Goal: Task Accomplishment & Management: Manage account settings

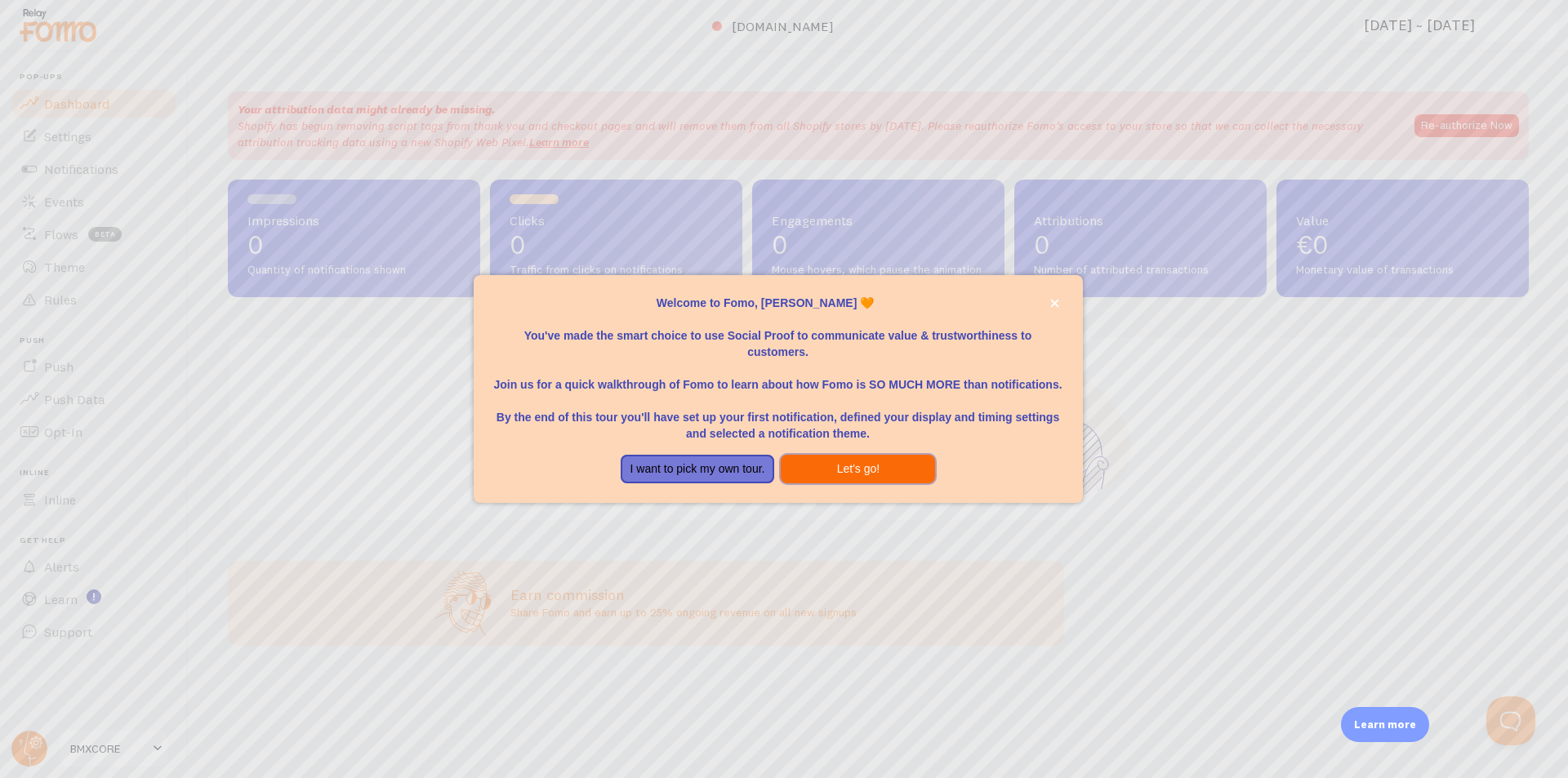
click at [806, 471] on button "Let's go!" at bounding box center [858, 469] width 154 height 29
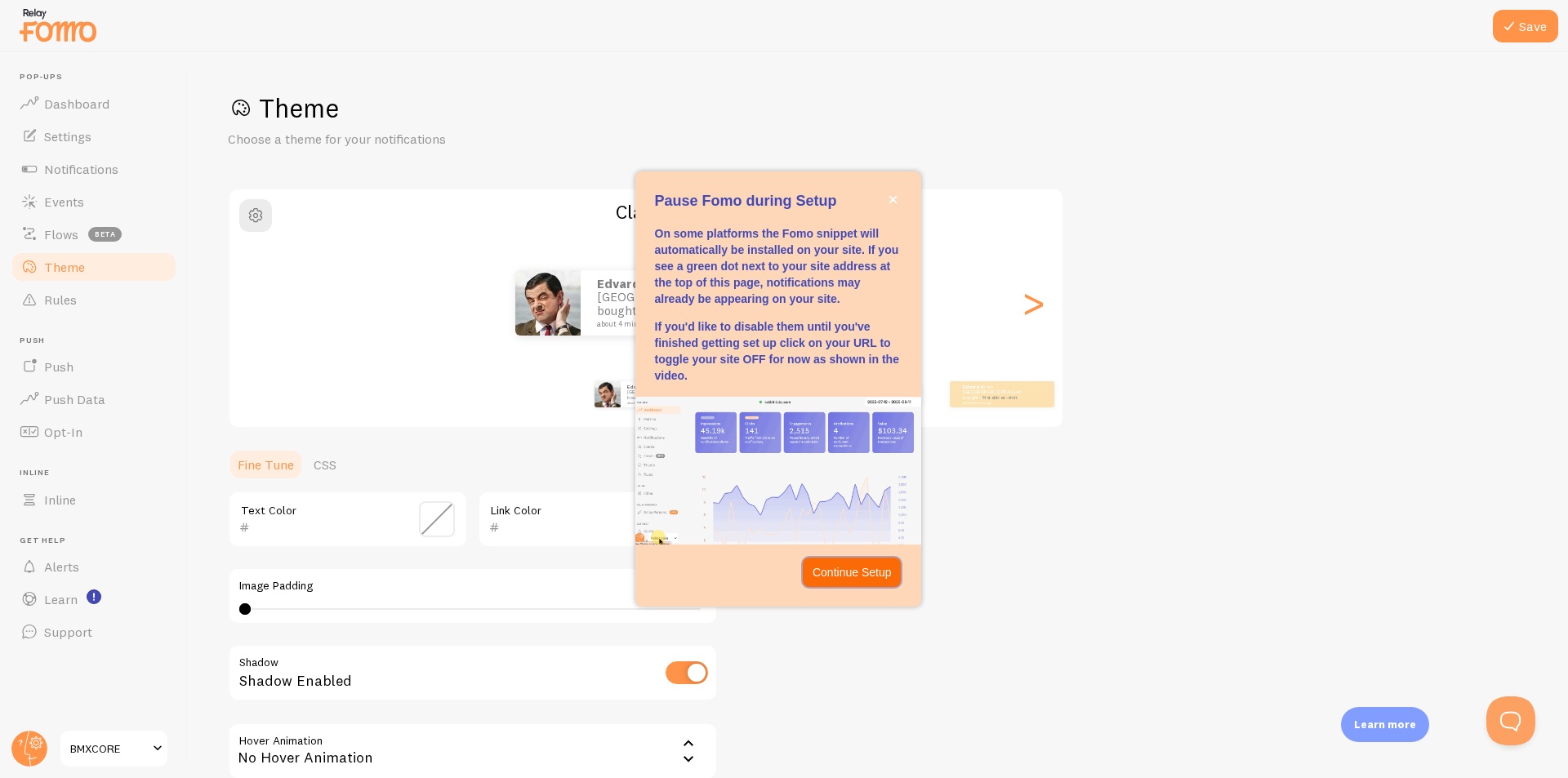
click at [840, 574] on p "Continue Setup" at bounding box center [852, 572] width 79 height 16
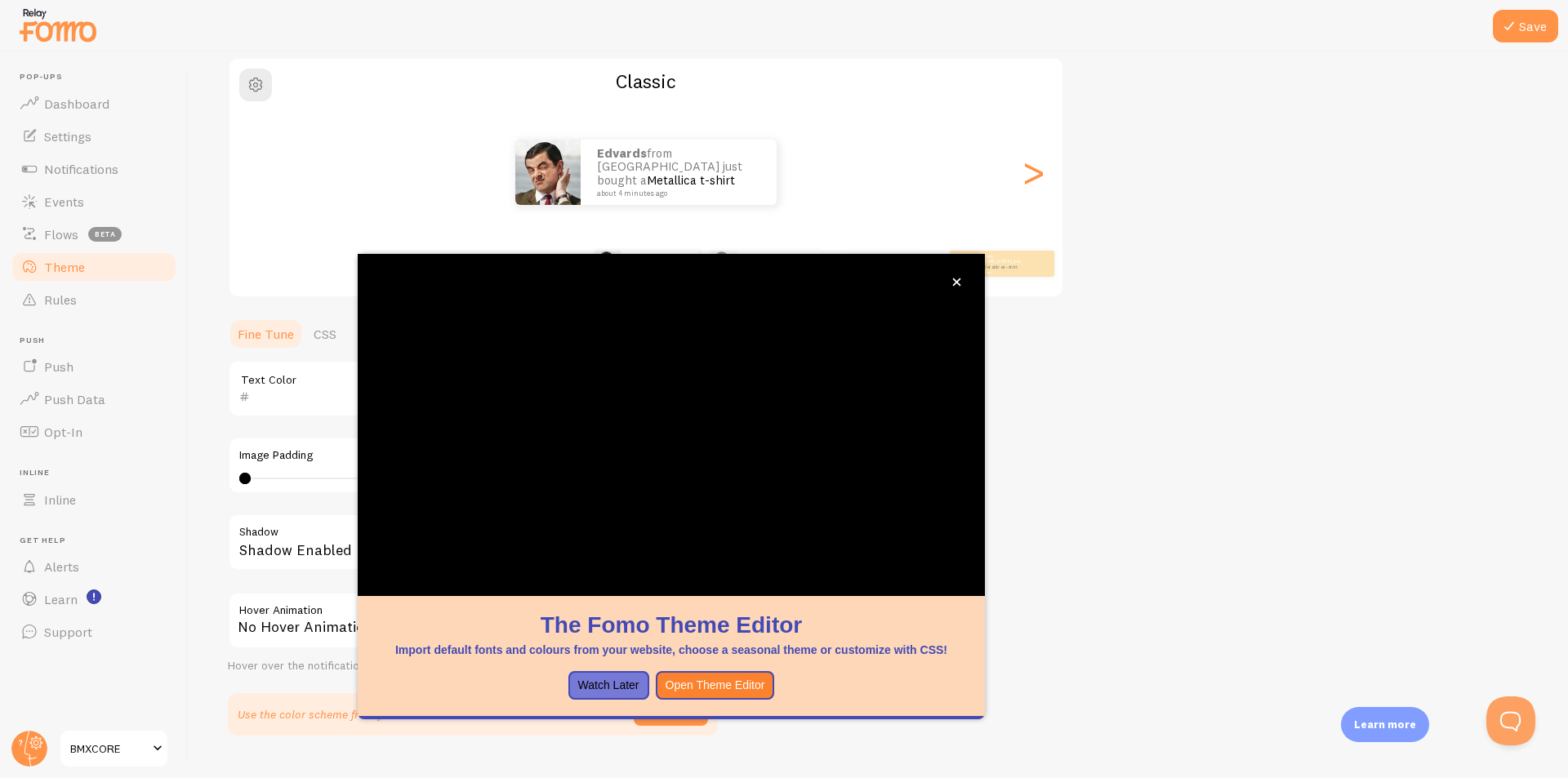
scroll to position [166, 0]
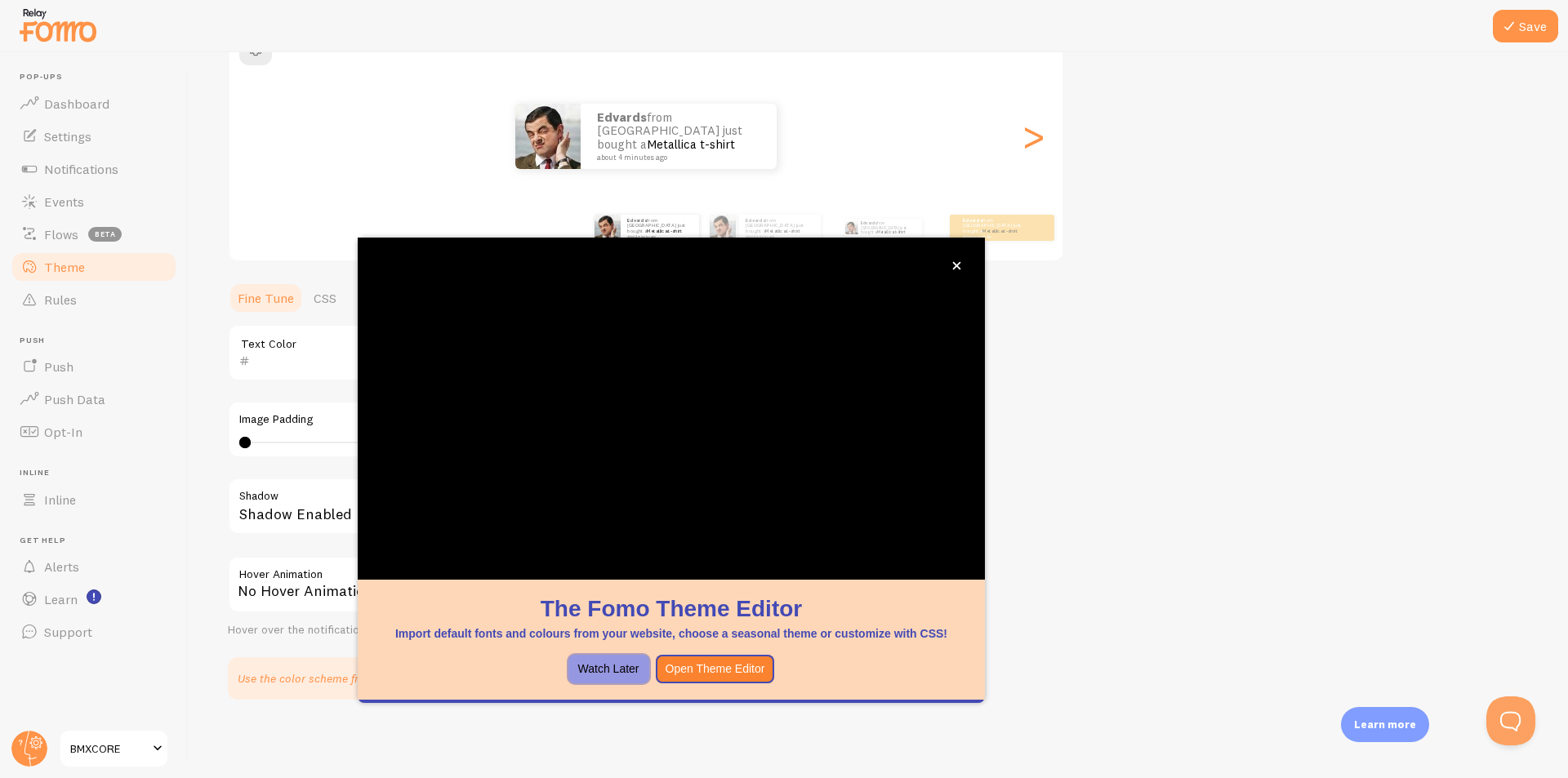
click at [626, 668] on button "Watch Later" at bounding box center [608, 669] width 81 height 29
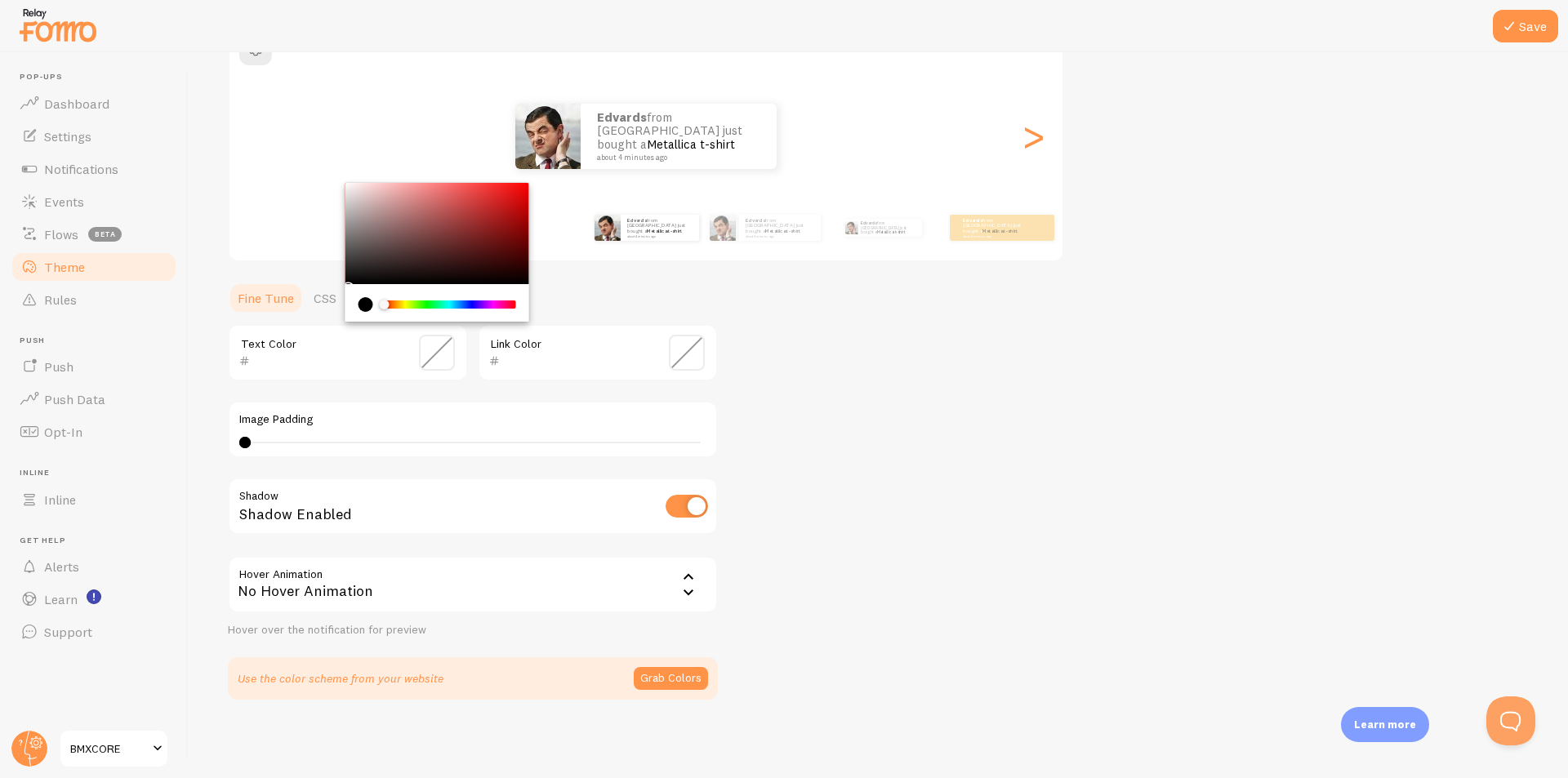
click at [312, 353] on input "text" at bounding box center [324, 361] width 150 height 19
click at [362, 520] on div "Shadow Enabled" at bounding box center [472, 507] width 490 height 59
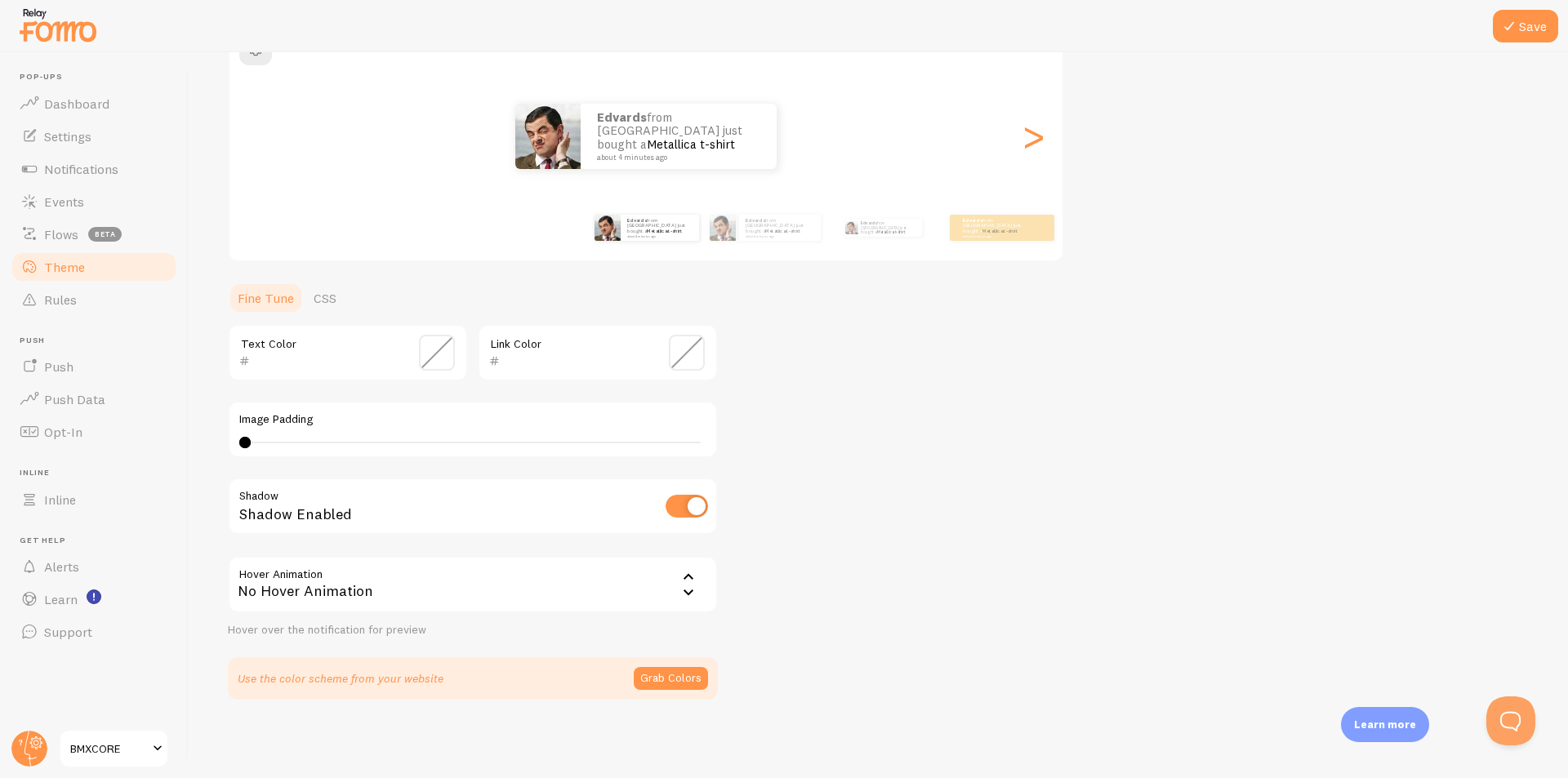
click at [401, 600] on div "No Hover Animation" at bounding box center [472, 584] width 490 height 58
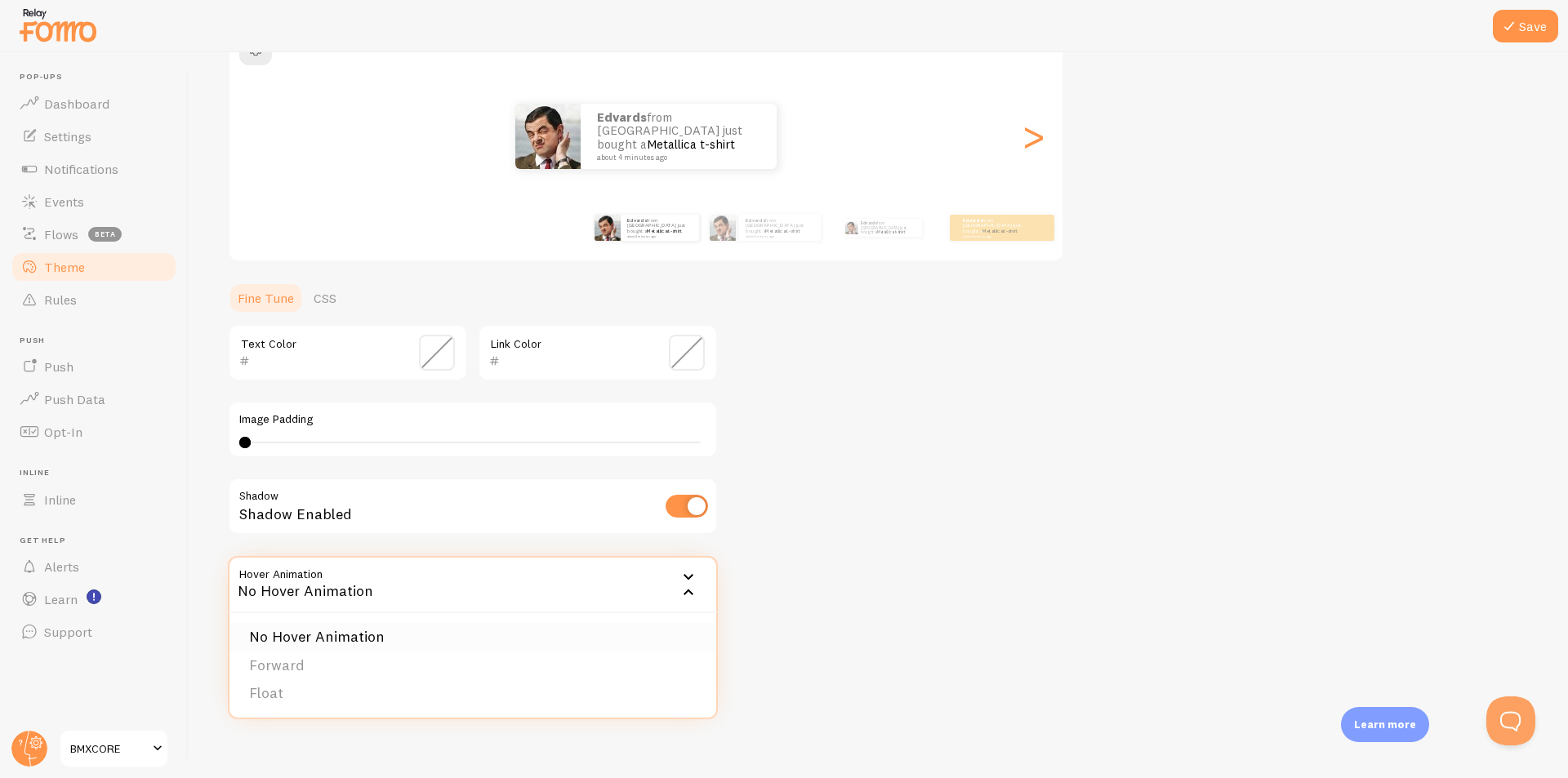
click at [365, 635] on li "No Hover Animation" at bounding box center [473, 637] width 487 height 28
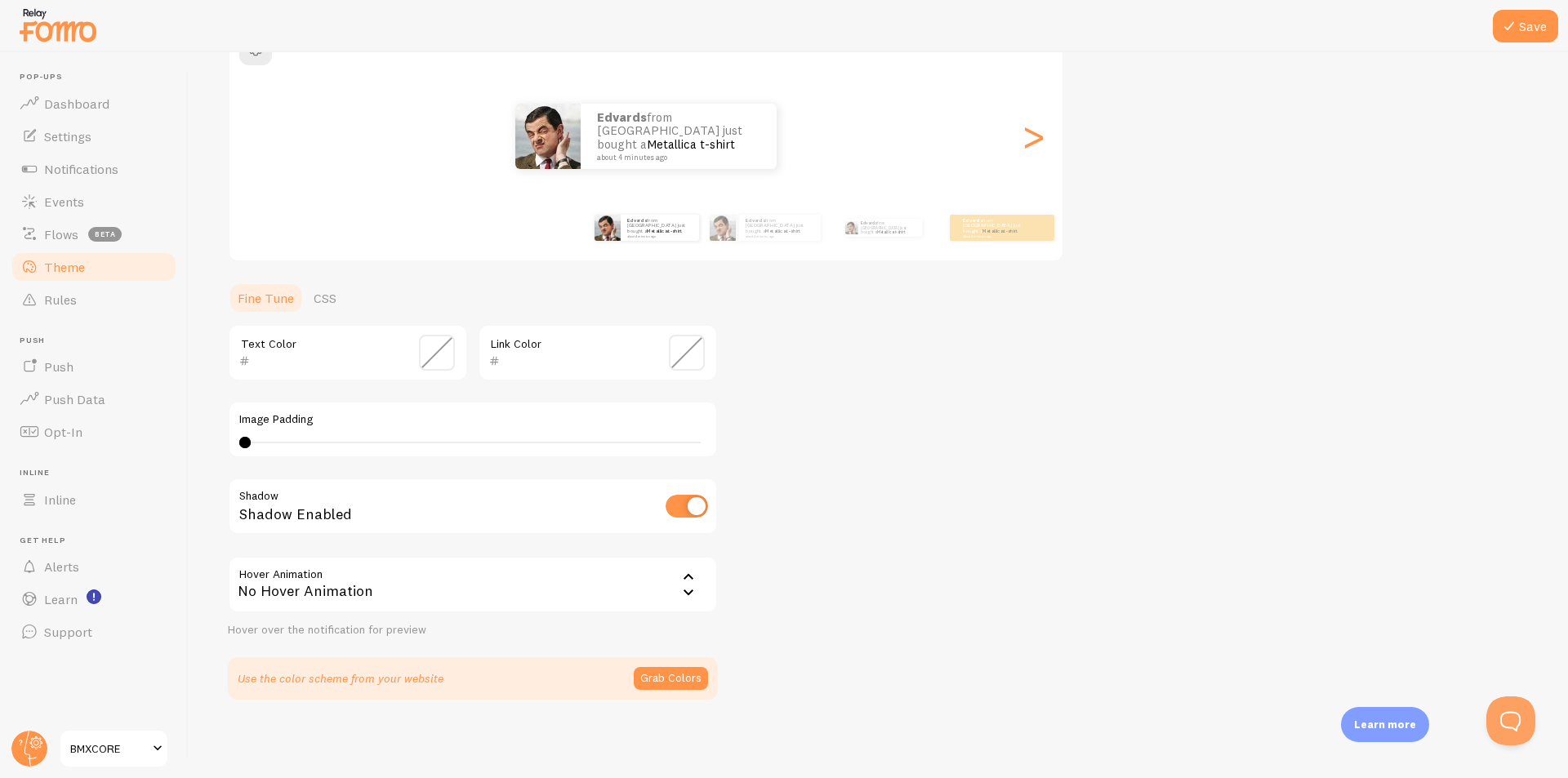
click at [299, 523] on div "Shadow Enabled" at bounding box center [472, 507] width 490 height 59
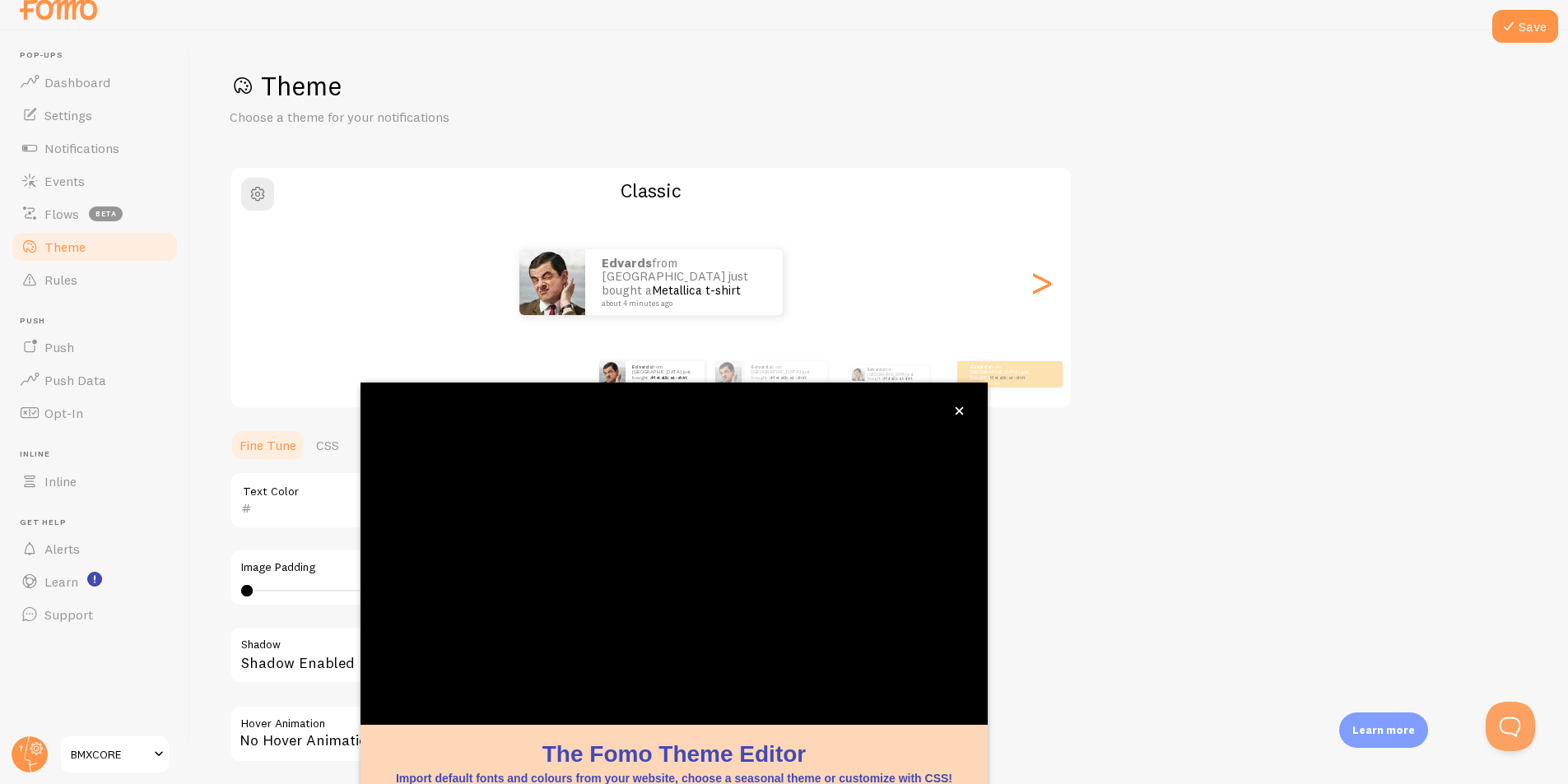
scroll to position [0, 0]
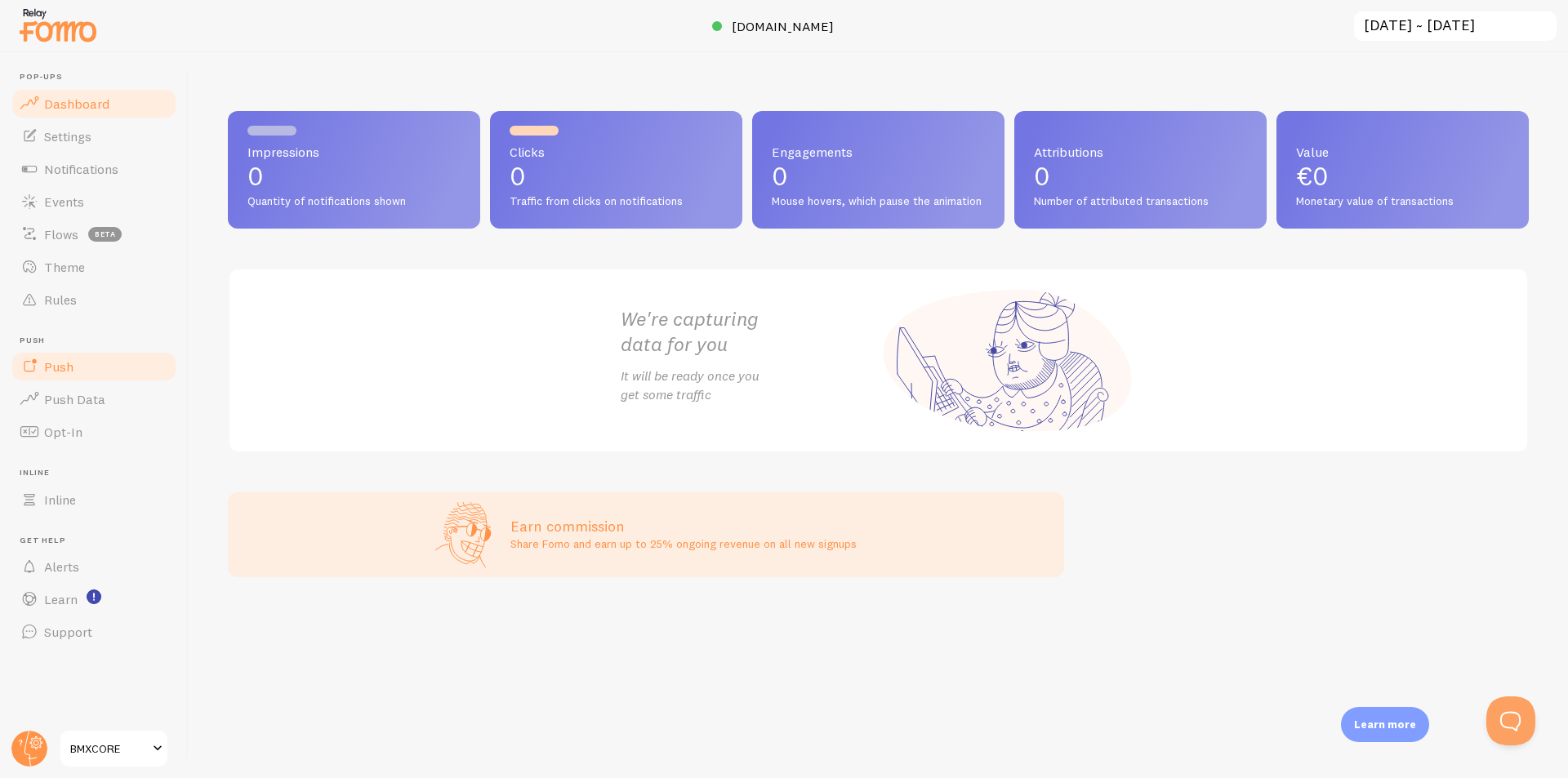
click at [115, 360] on link "Push" at bounding box center [94, 366] width 168 height 33
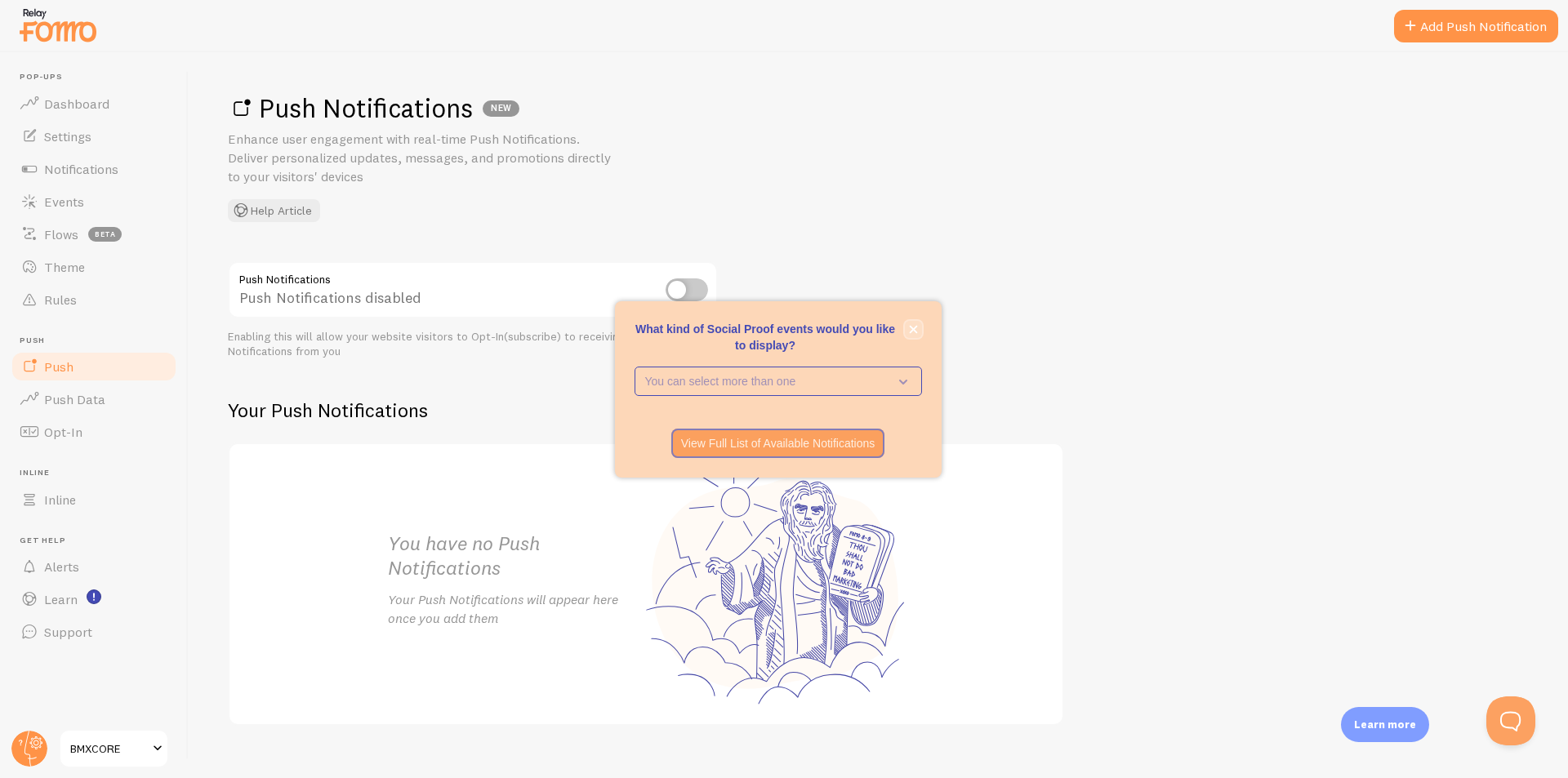
click at [914, 334] on button "close," at bounding box center [913, 328] width 17 height 17
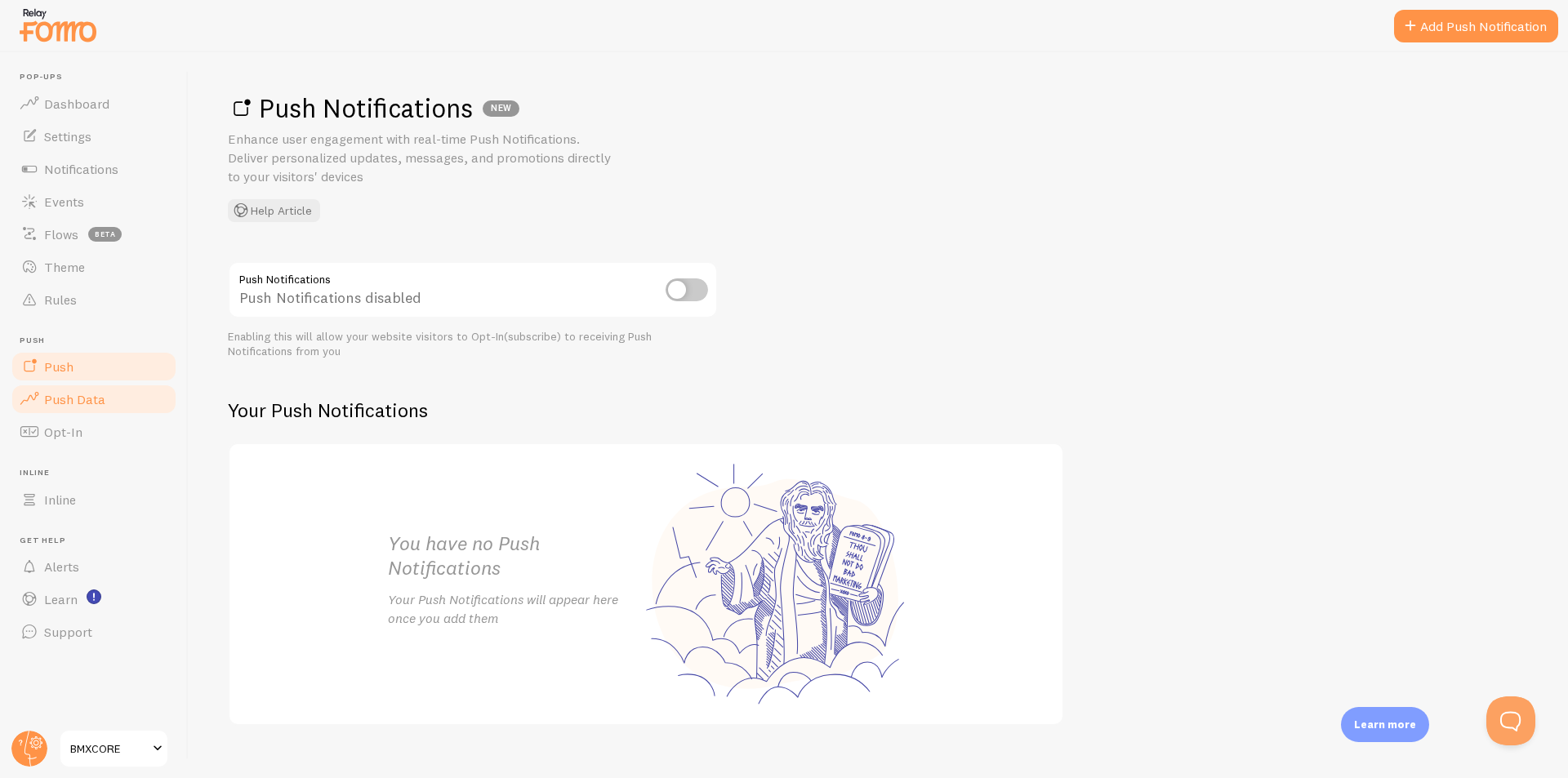
click at [120, 406] on link "Push Data" at bounding box center [94, 399] width 168 height 33
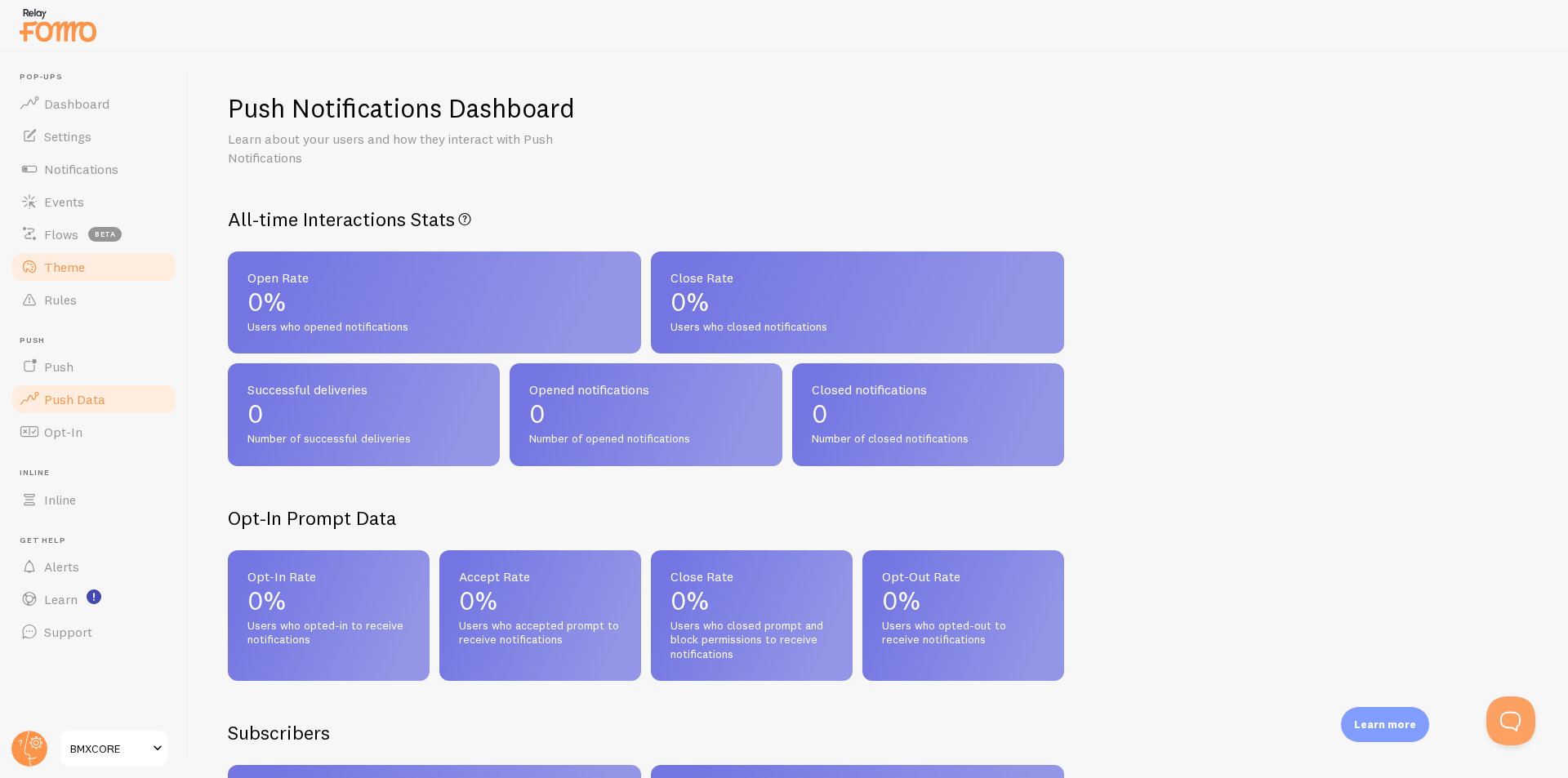
click at [110, 271] on link "Theme" at bounding box center [94, 266] width 168 height 33
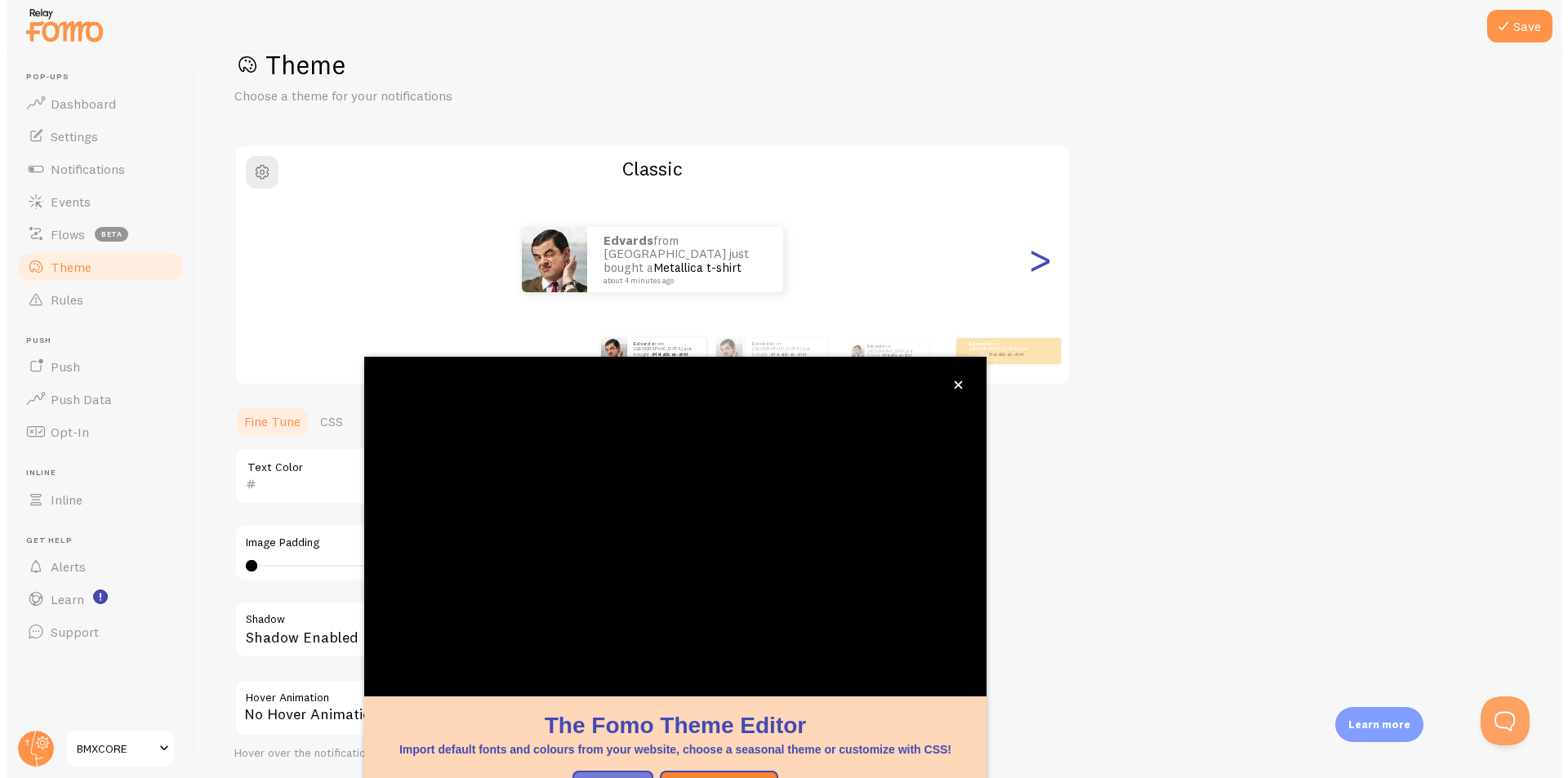
scroll to position [49, 0]
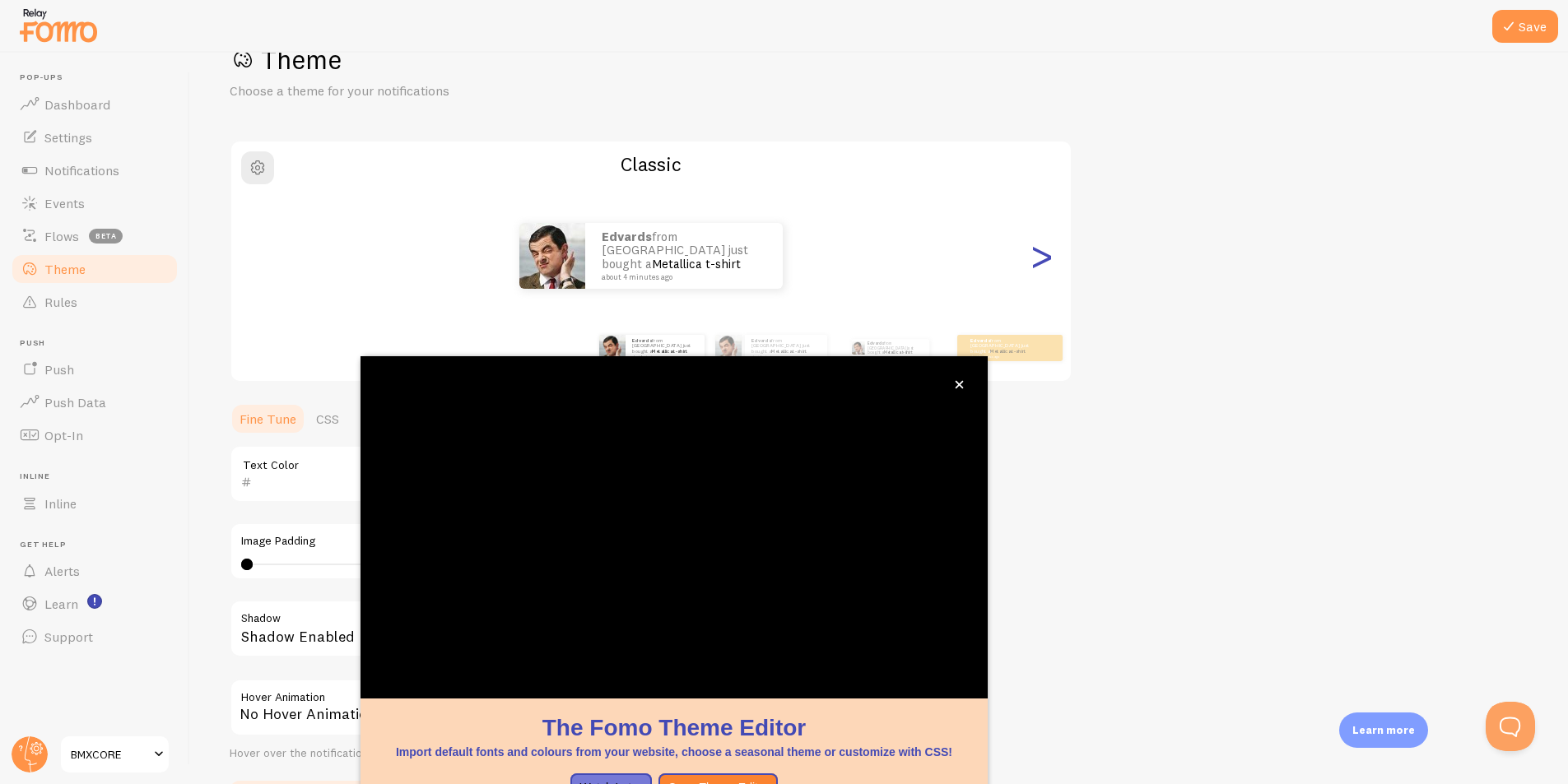
click at [1042, 269] on div ">" at bounding box center [1041, 255] width 20 height 119
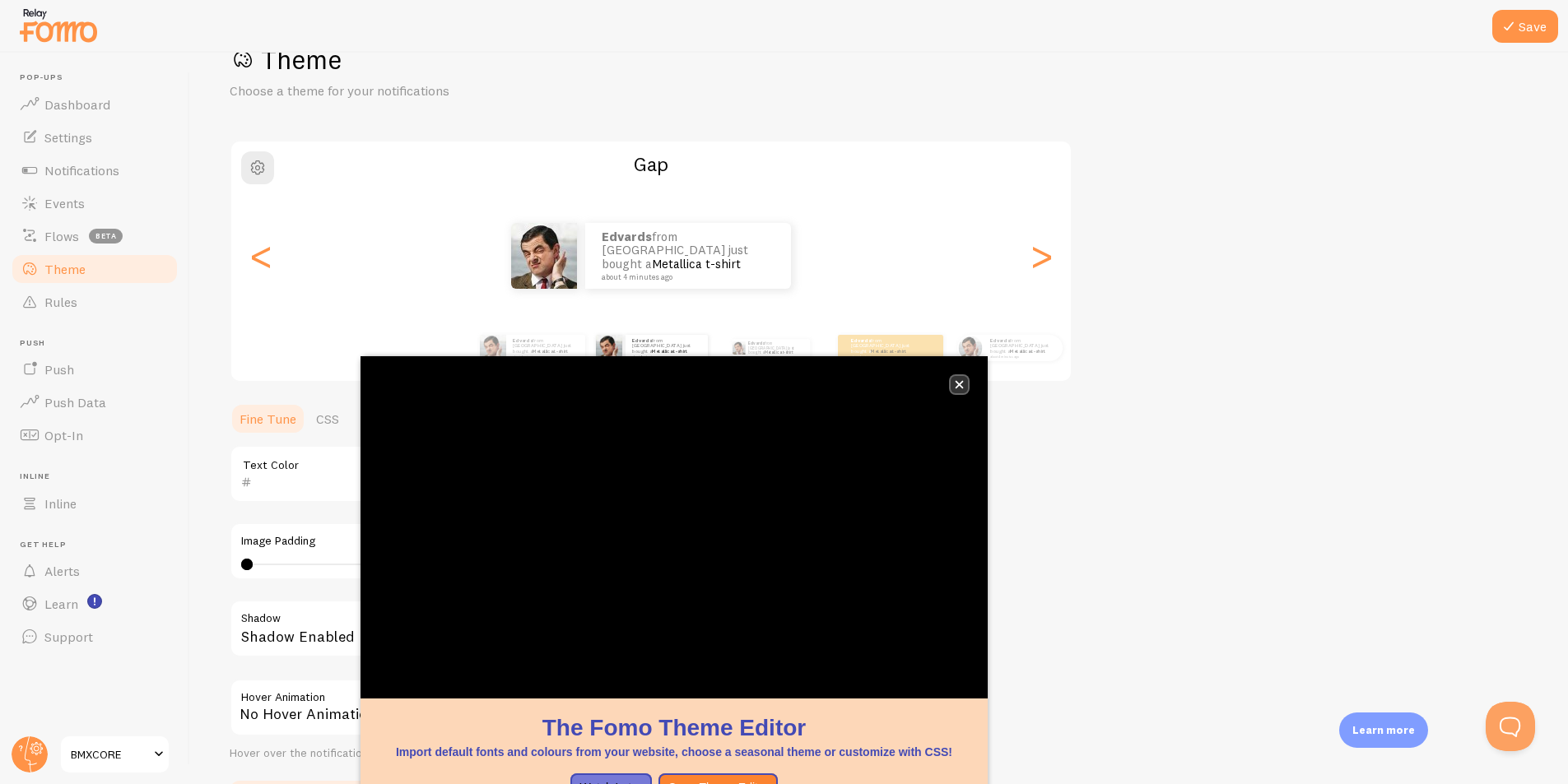
click at [958, 376] on button "close," at bounding box center [958, 384] width 17 height 17
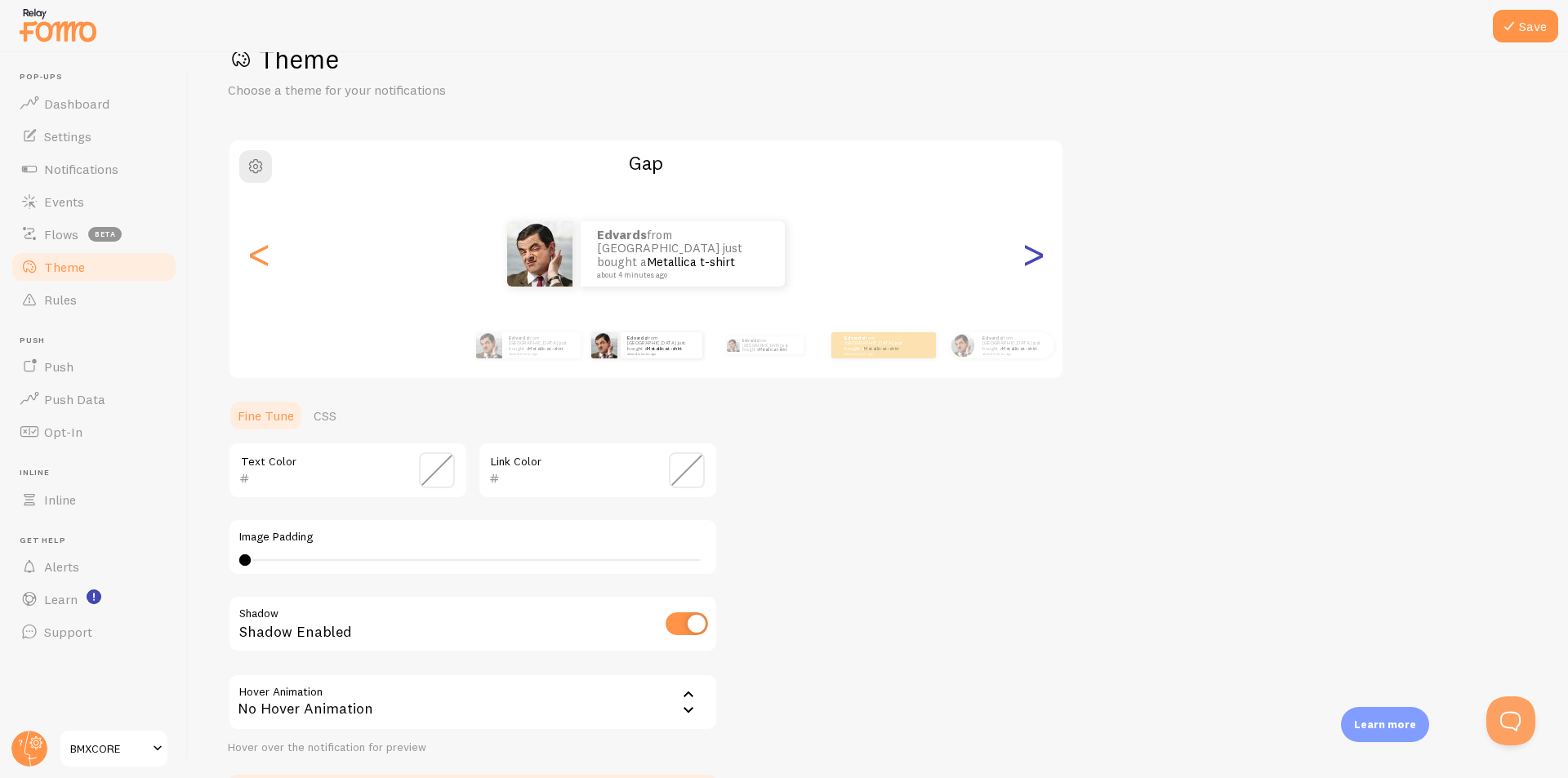
click at [1023, 258] on div ">" at bounding box center [1033, 253] width 19 height 118
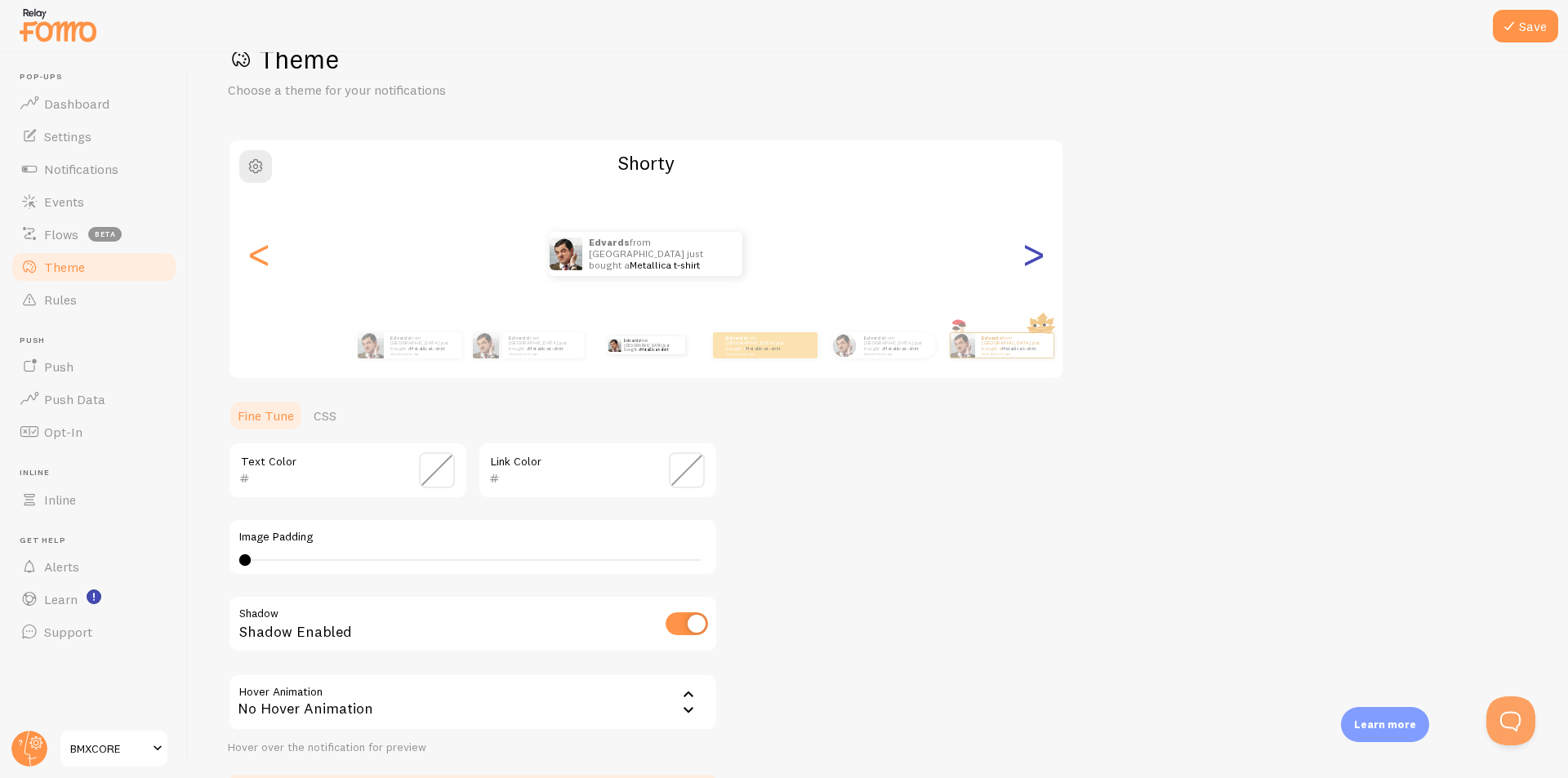
click at [1024, 258] on div ">" at bounding box center [1033, 253] width 19 height 118
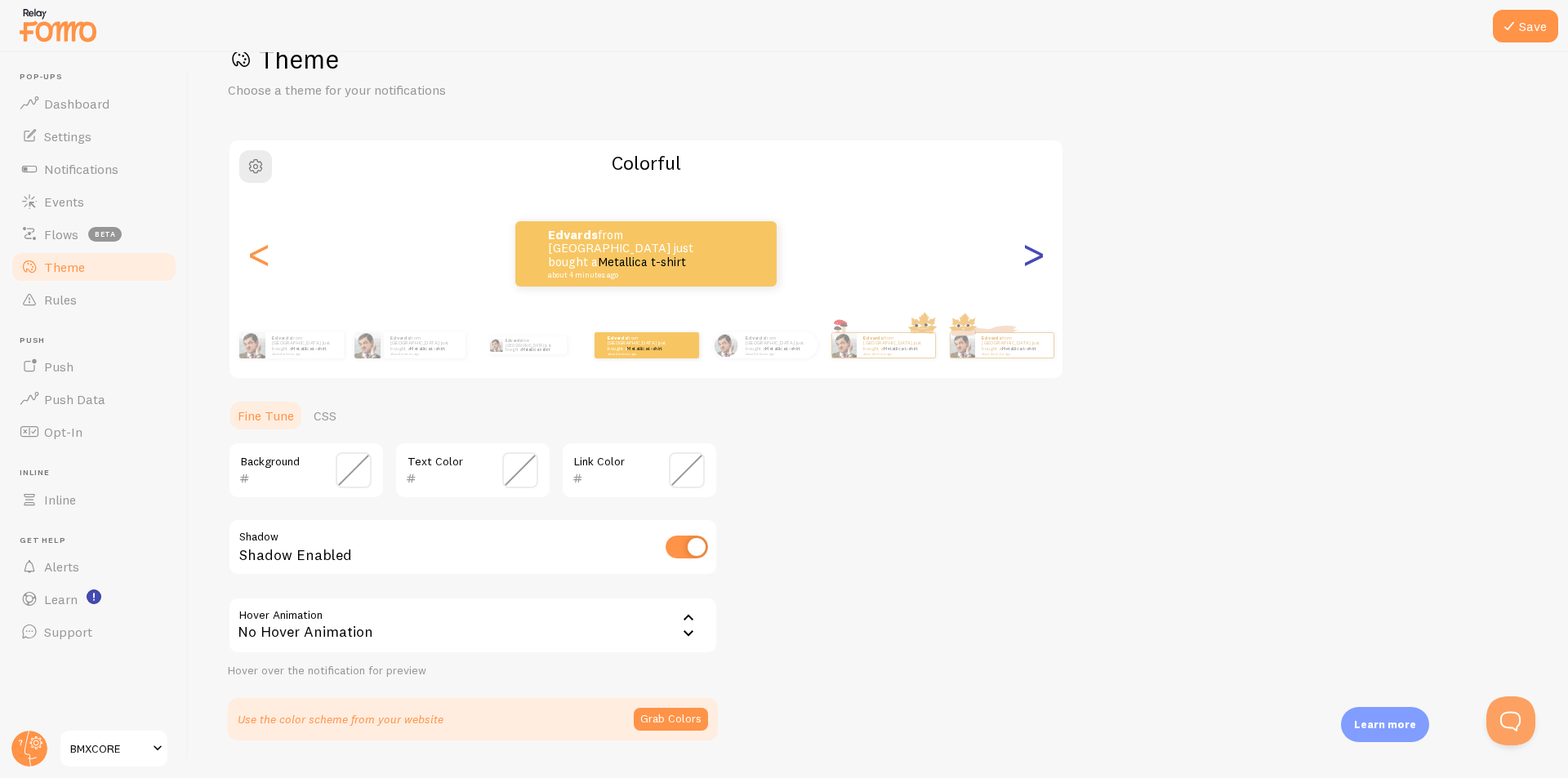
click at [1024, 258] on div ">" at bounding box center [1033, 253] width 19 height 118
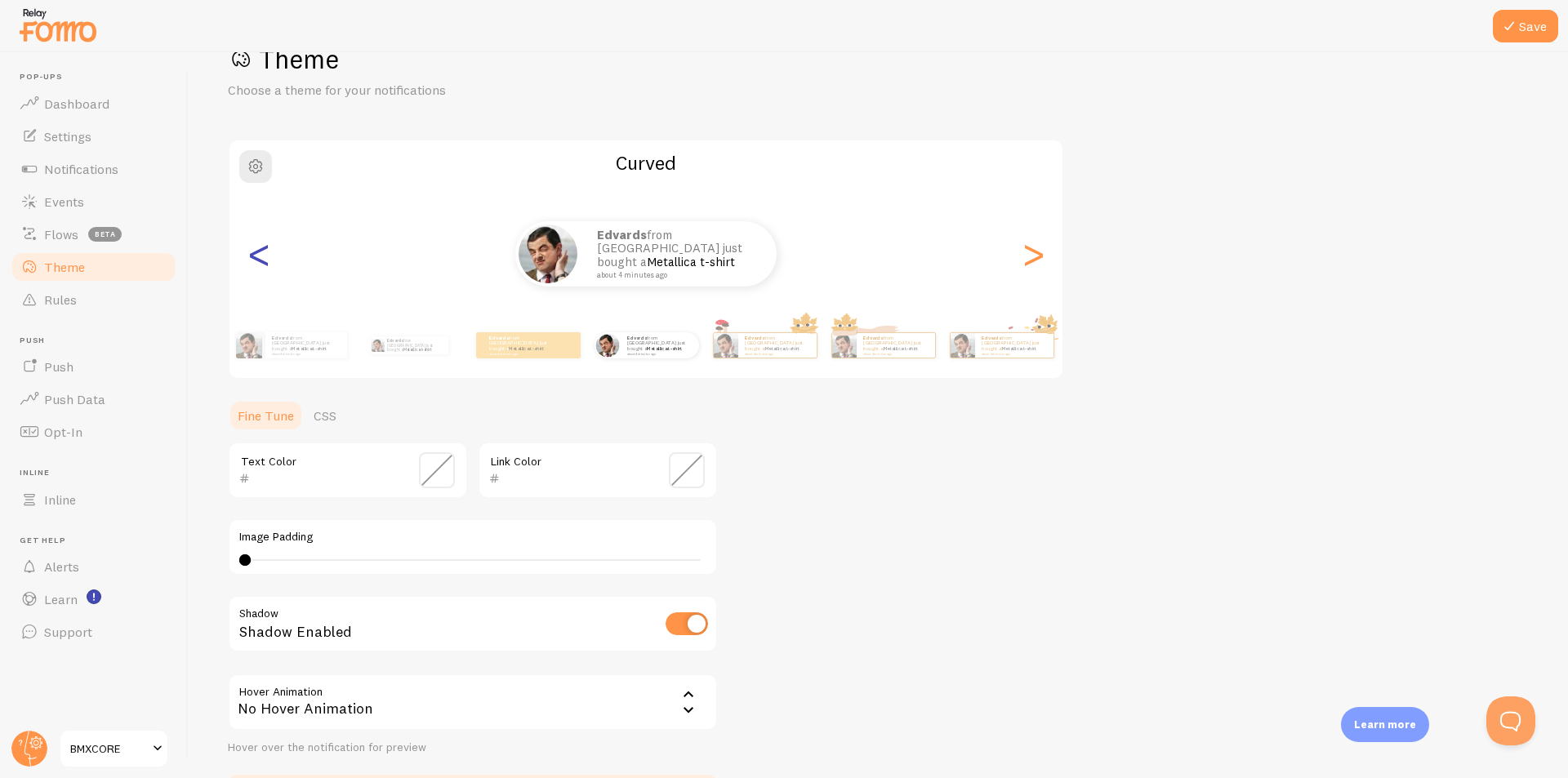
click at [268, 260] on div "<" at bounding box center [259, 253] width 19 height 118
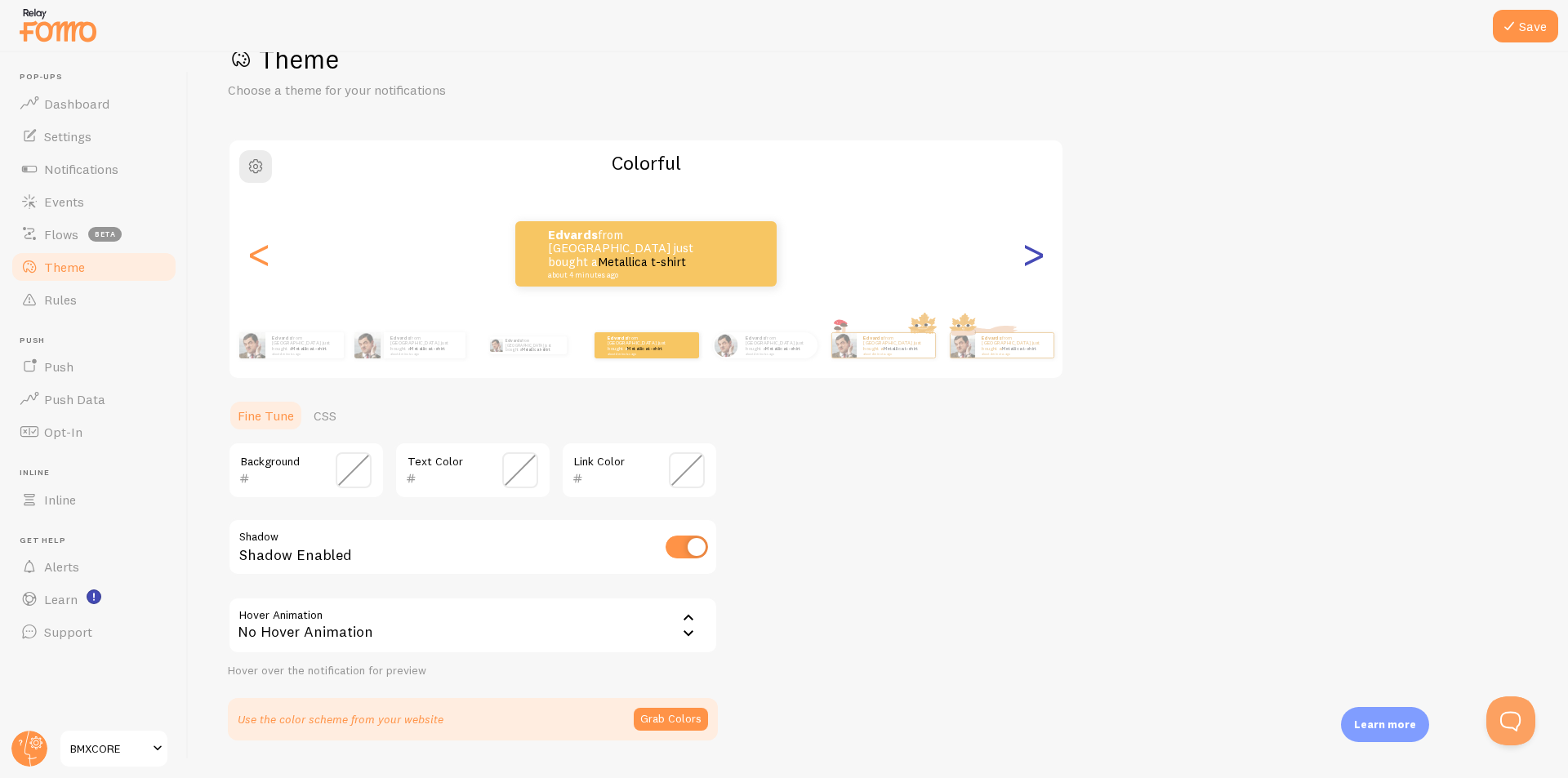
click at [1043, 253] on div ">" at bounding box center [1033, 253] width 19 height 118
click at [1038, 258] on div ">" at bounding box center [1033, 253] width 19 height 118
click at [1028, 262] on div ">" at bounding box center [1033, 253] width 19 height 118
click at [1023, 263] on div ">" at bounding box center [1033, 253] width 19 height 118
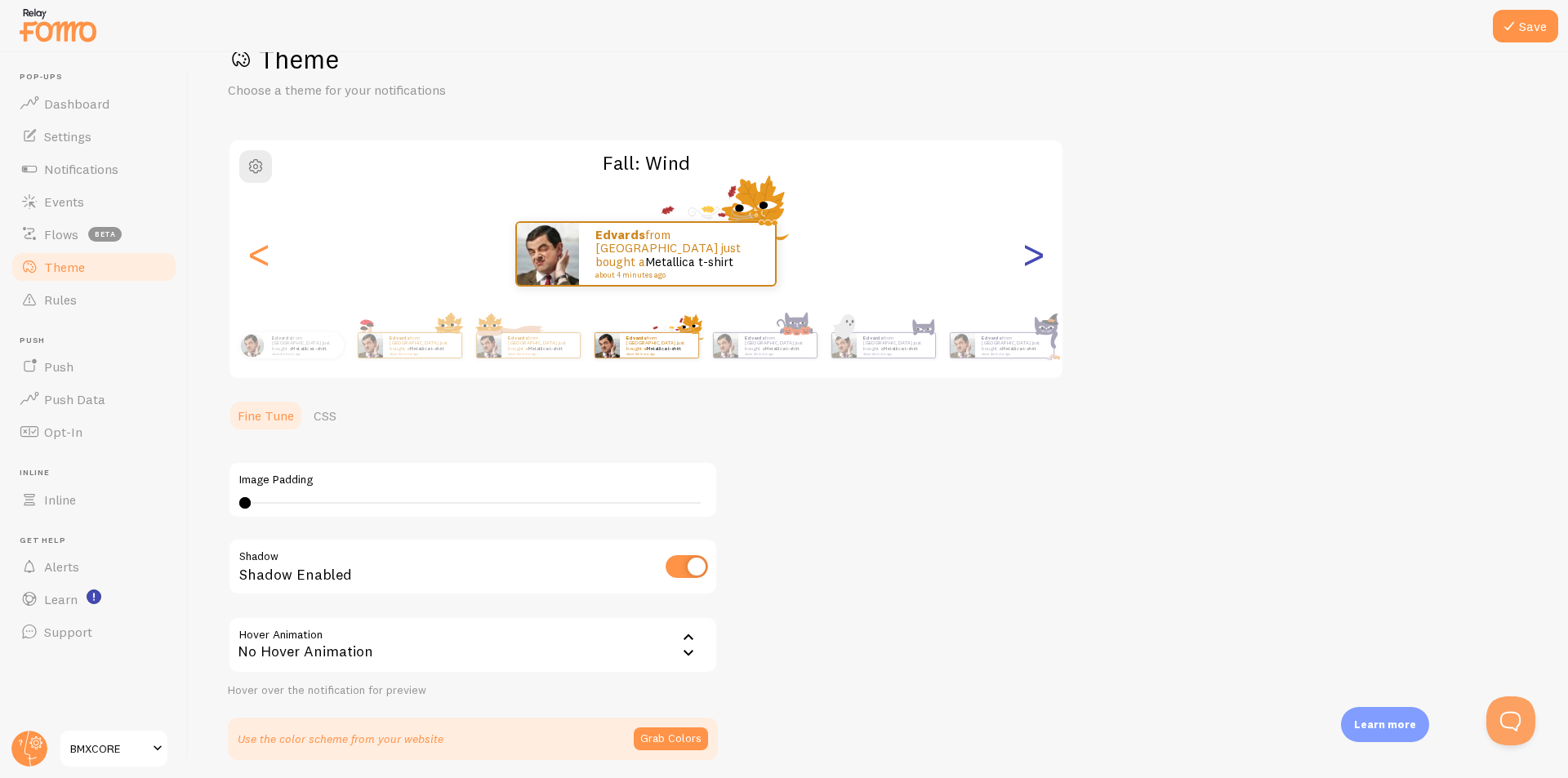
click at [1034, 256] on div ">" at bounding box center [1033, 253] width 19 height 118
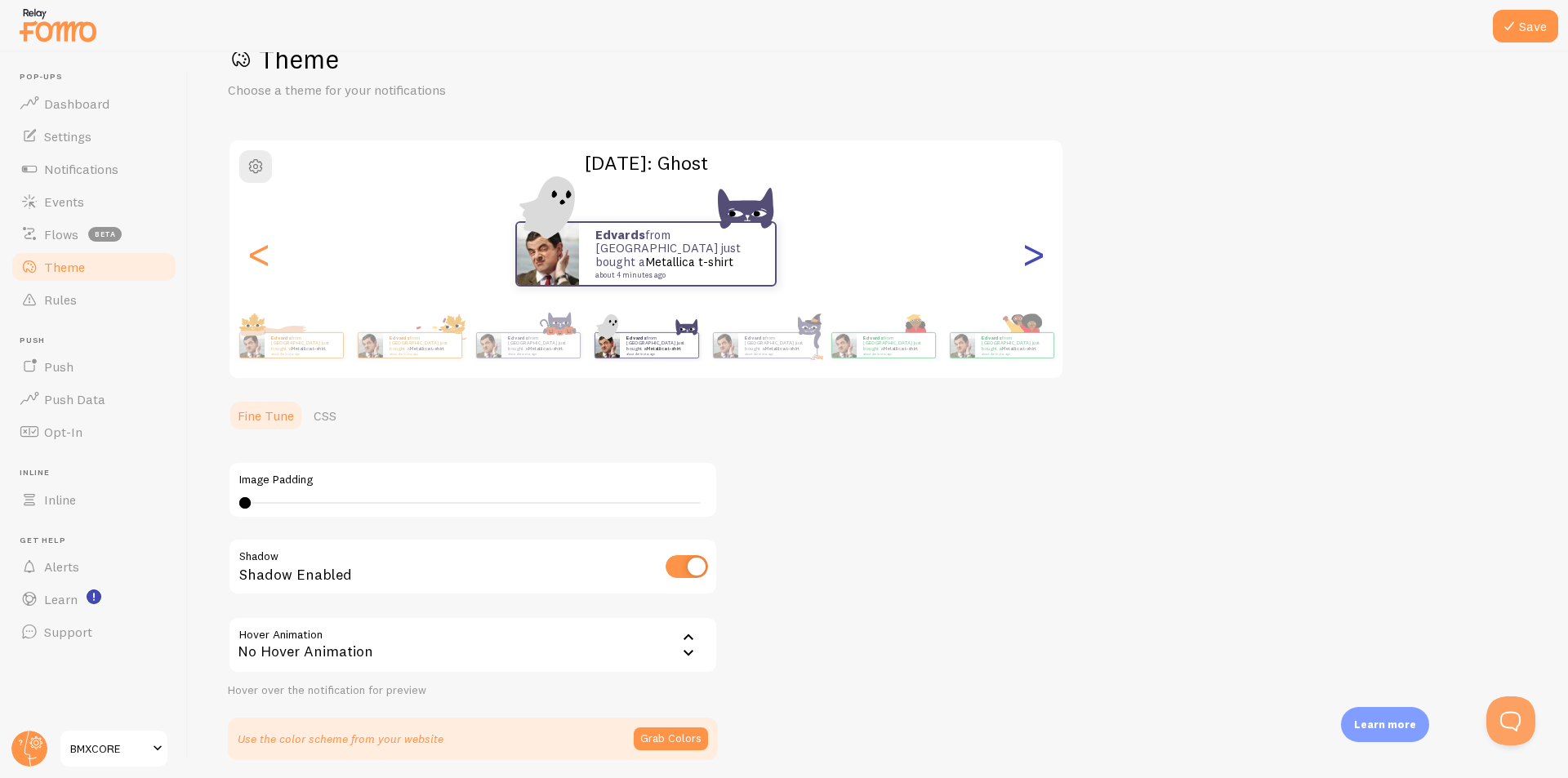
click at [1034, 256] on div ">" at bounding box center [1033, 253] width 19 height 118
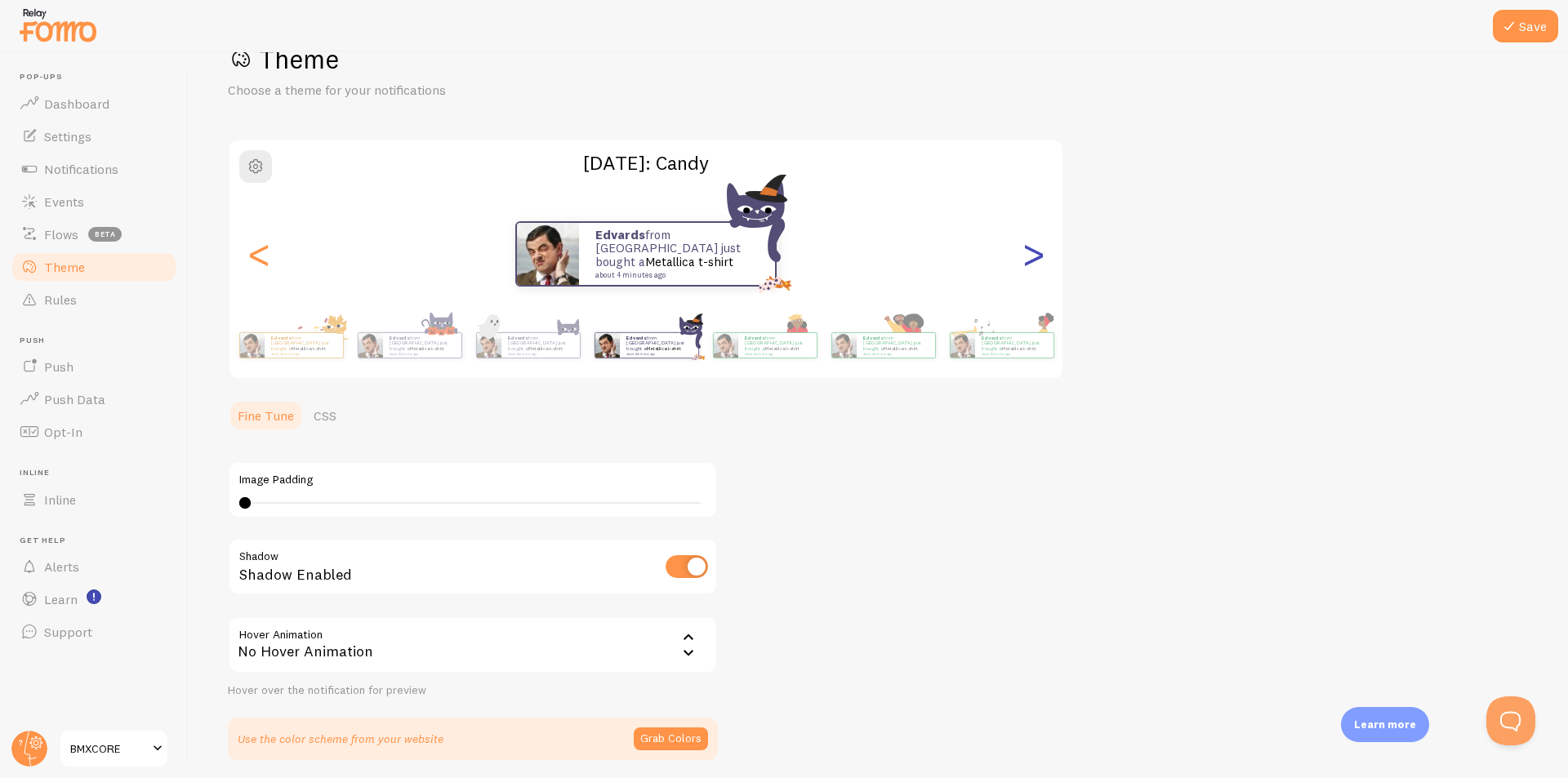
click at [1034, 256] on div ">" at bounding box center [1033, 253] width 19 height 118
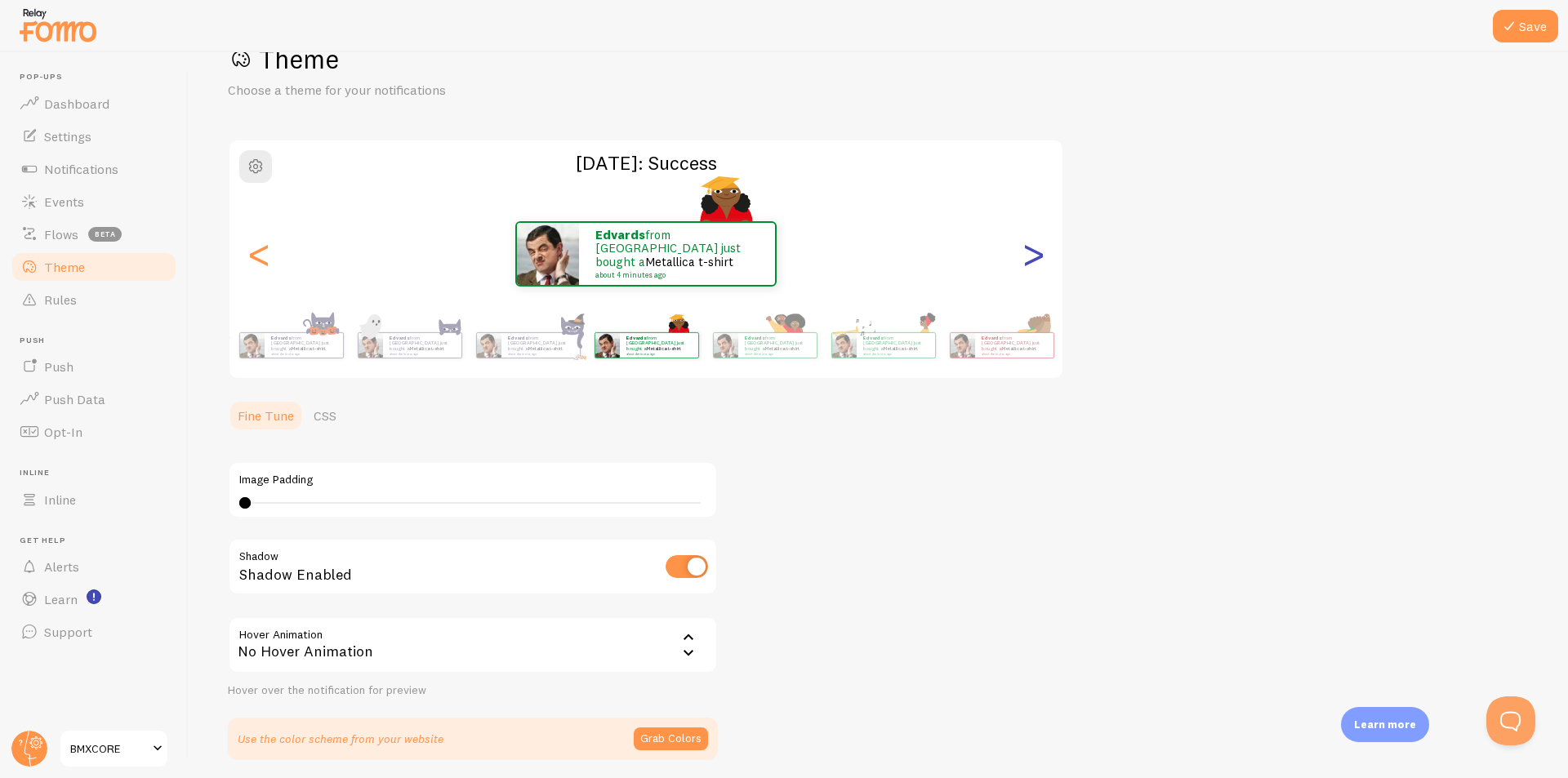
click at [1034, 256] on div ">" at bounding box center [1033, 253] width 19 height 118
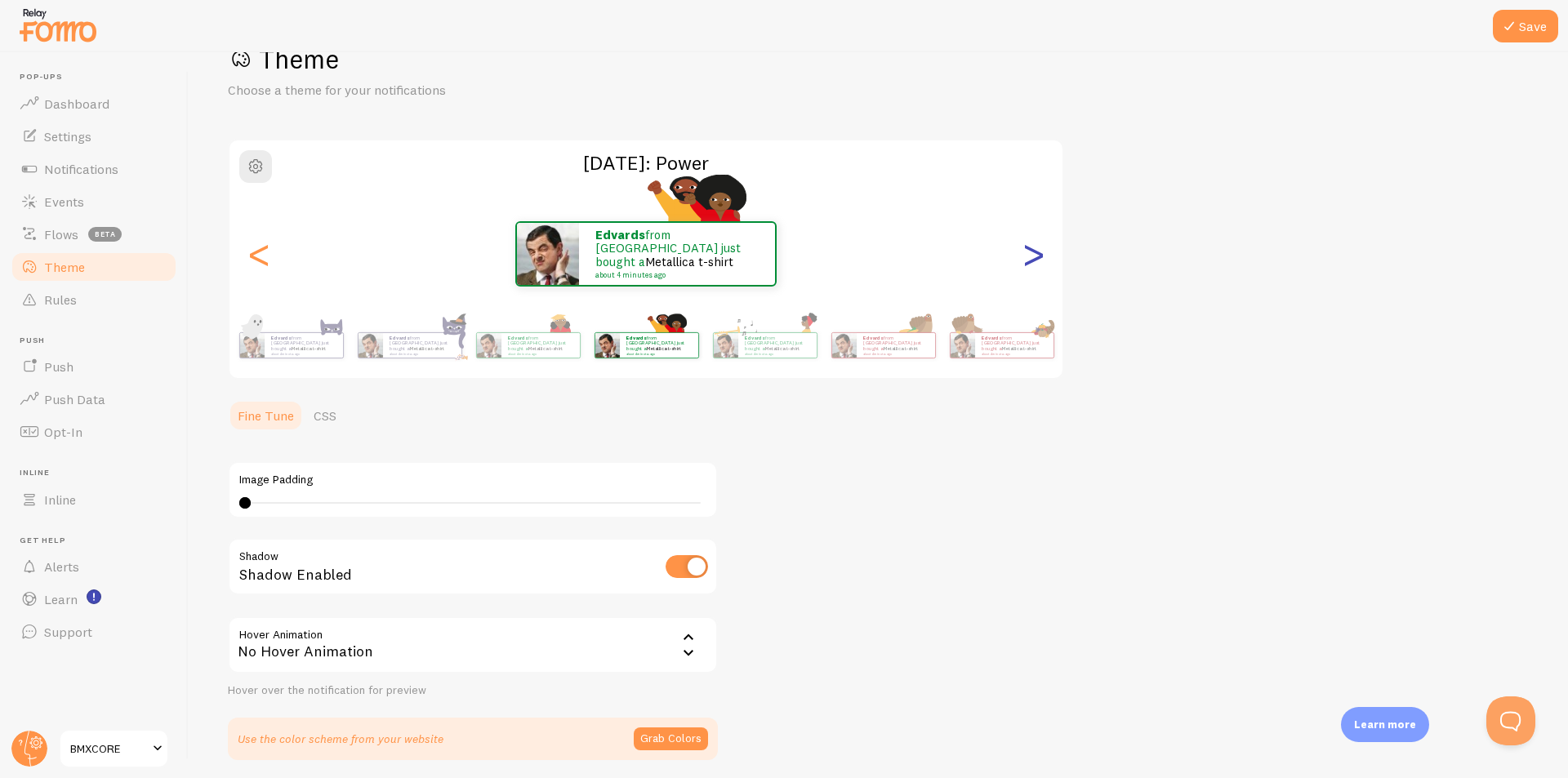
click at [1034, 256] on div ">" at bounding box center [1033, 253] width 19 height 118
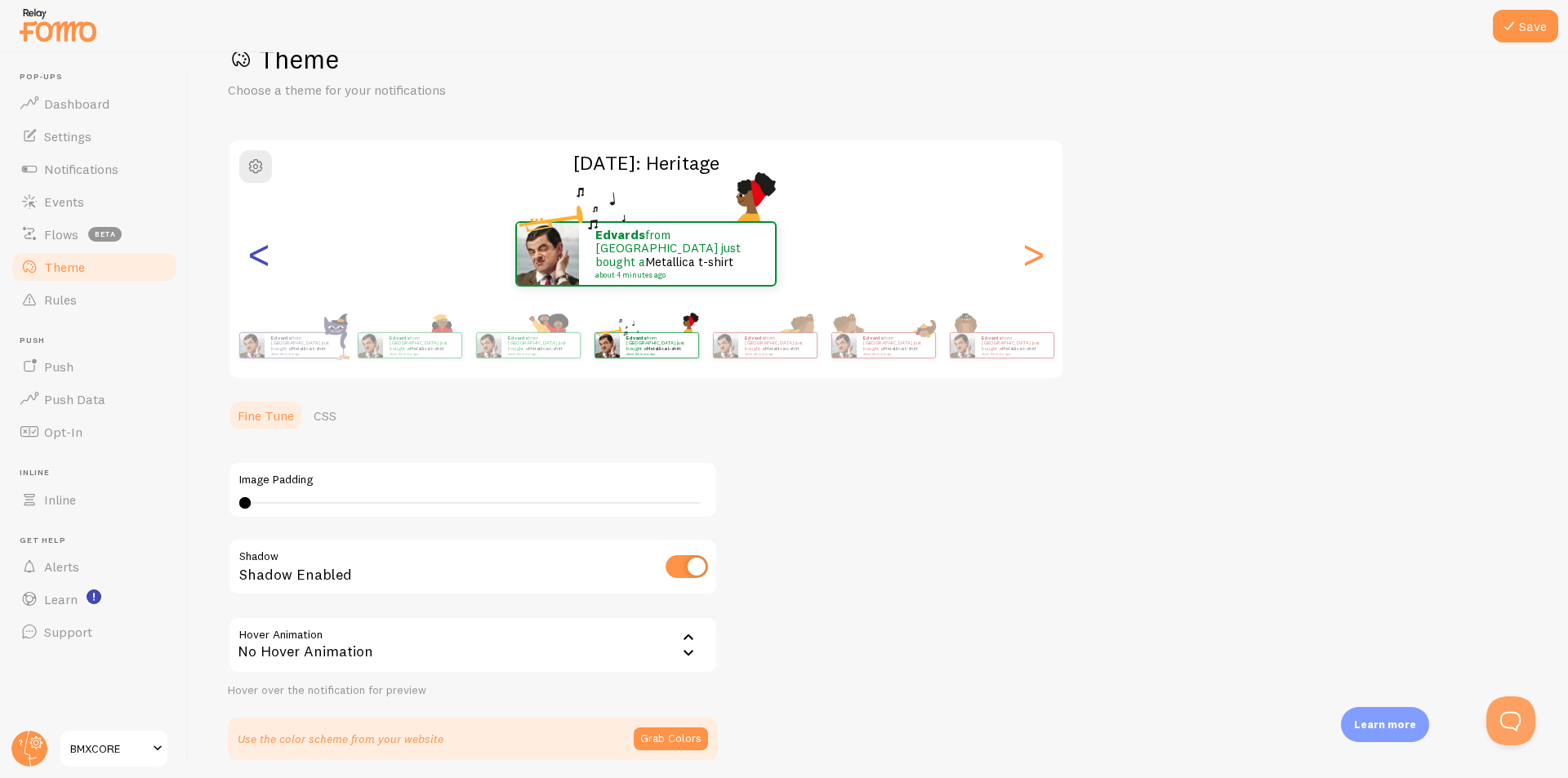
click at [258, 253] on div "<" at bounding box center [259, 253] width 19 height 118
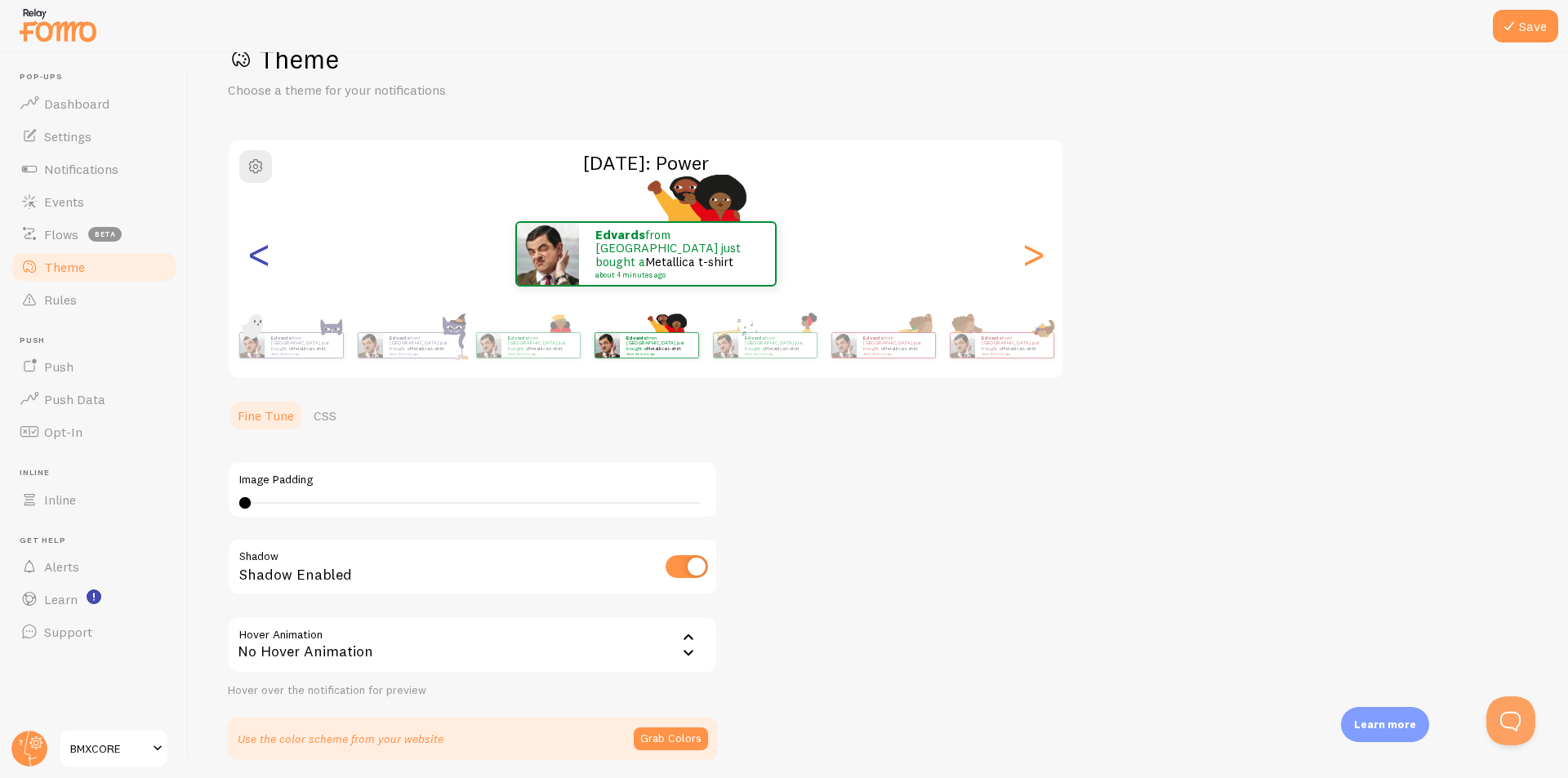
click at [259, 253] on div "<" at bounding box center [259, 253] width 19 height 118
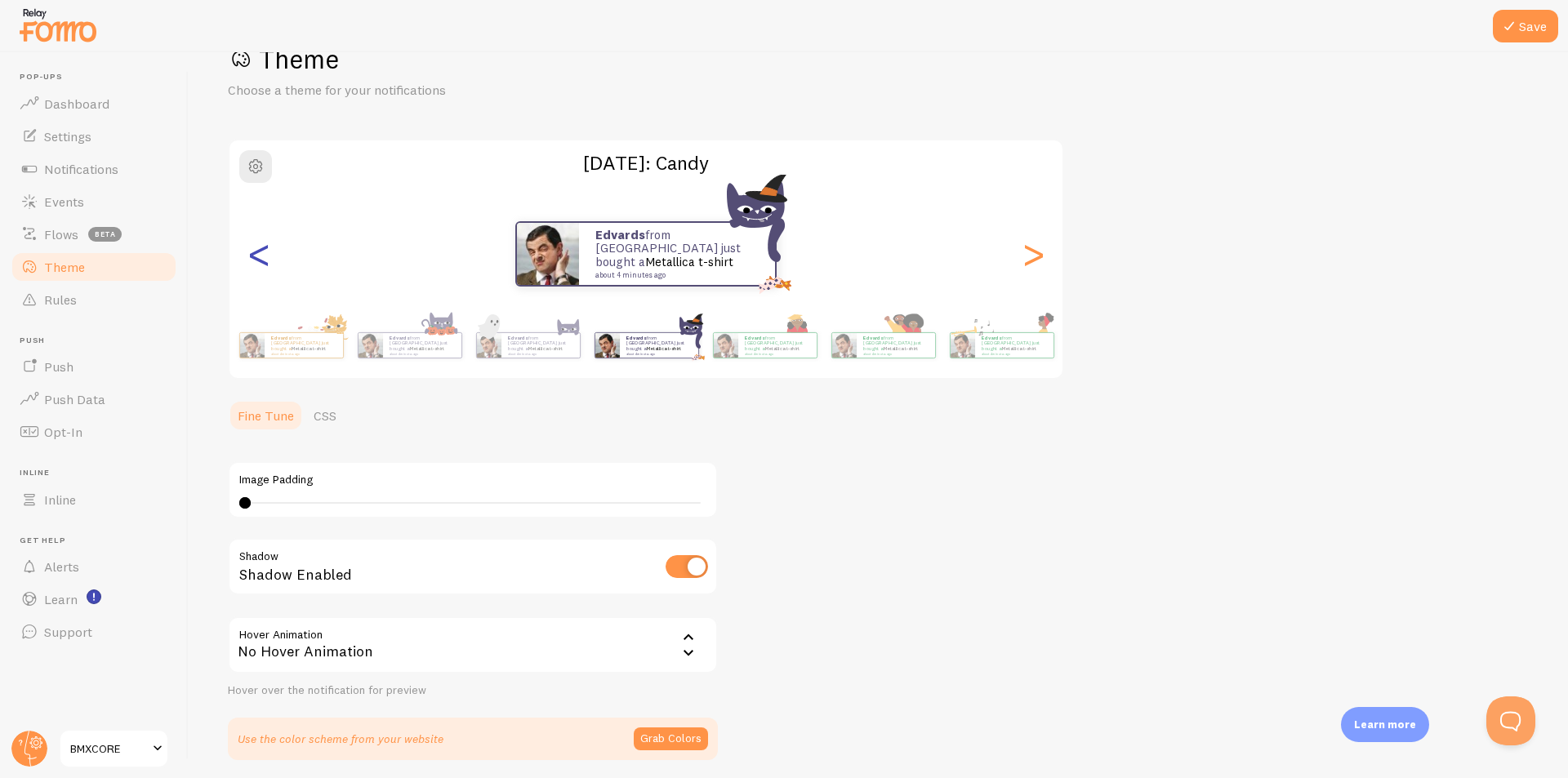
click at [259, 253] on div "<" at bounding box center [259, 253] width 19 height 118
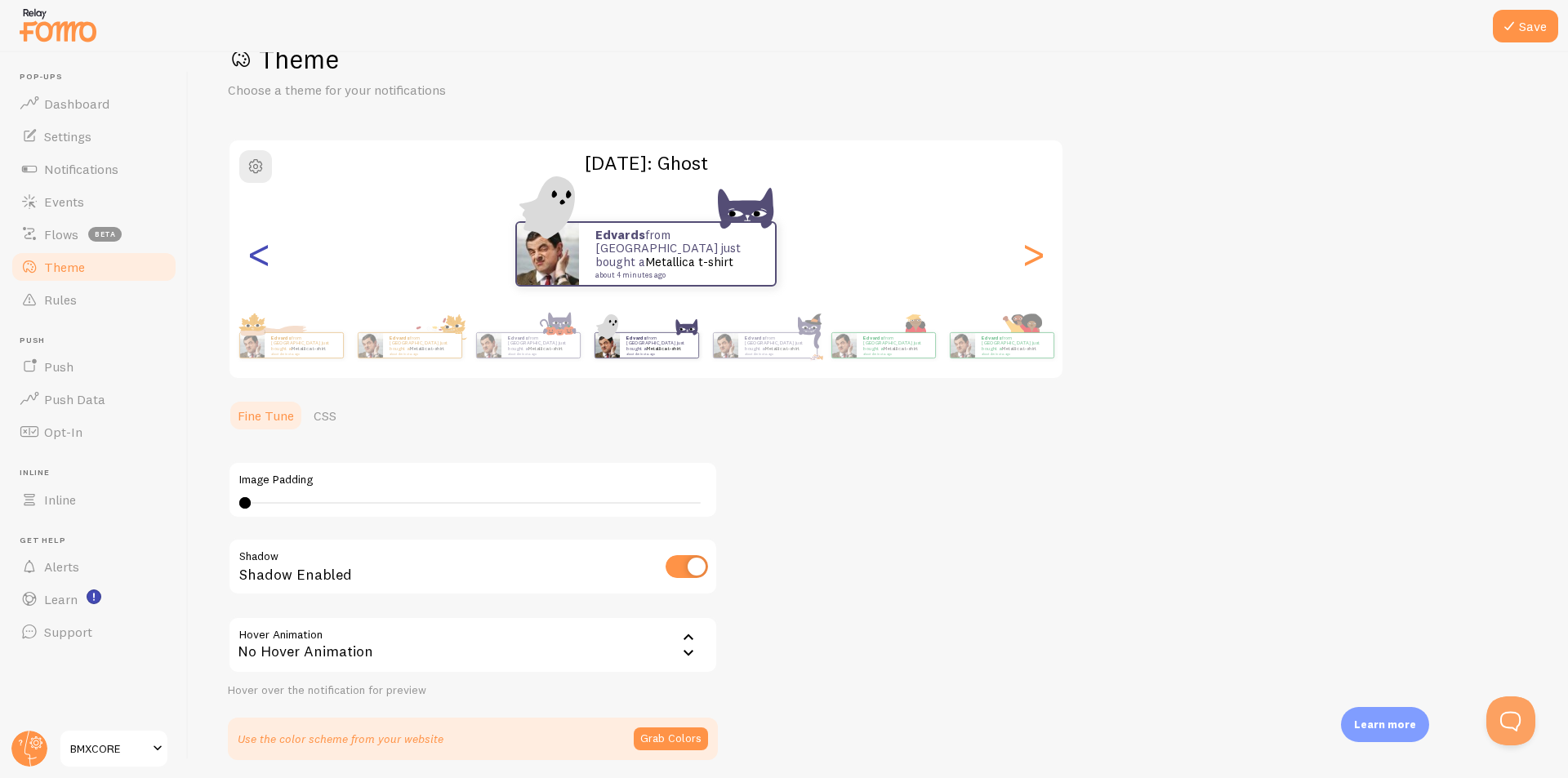
click at [259, 253] on div "<" at bounding box center [259, 253] width 19 height 118
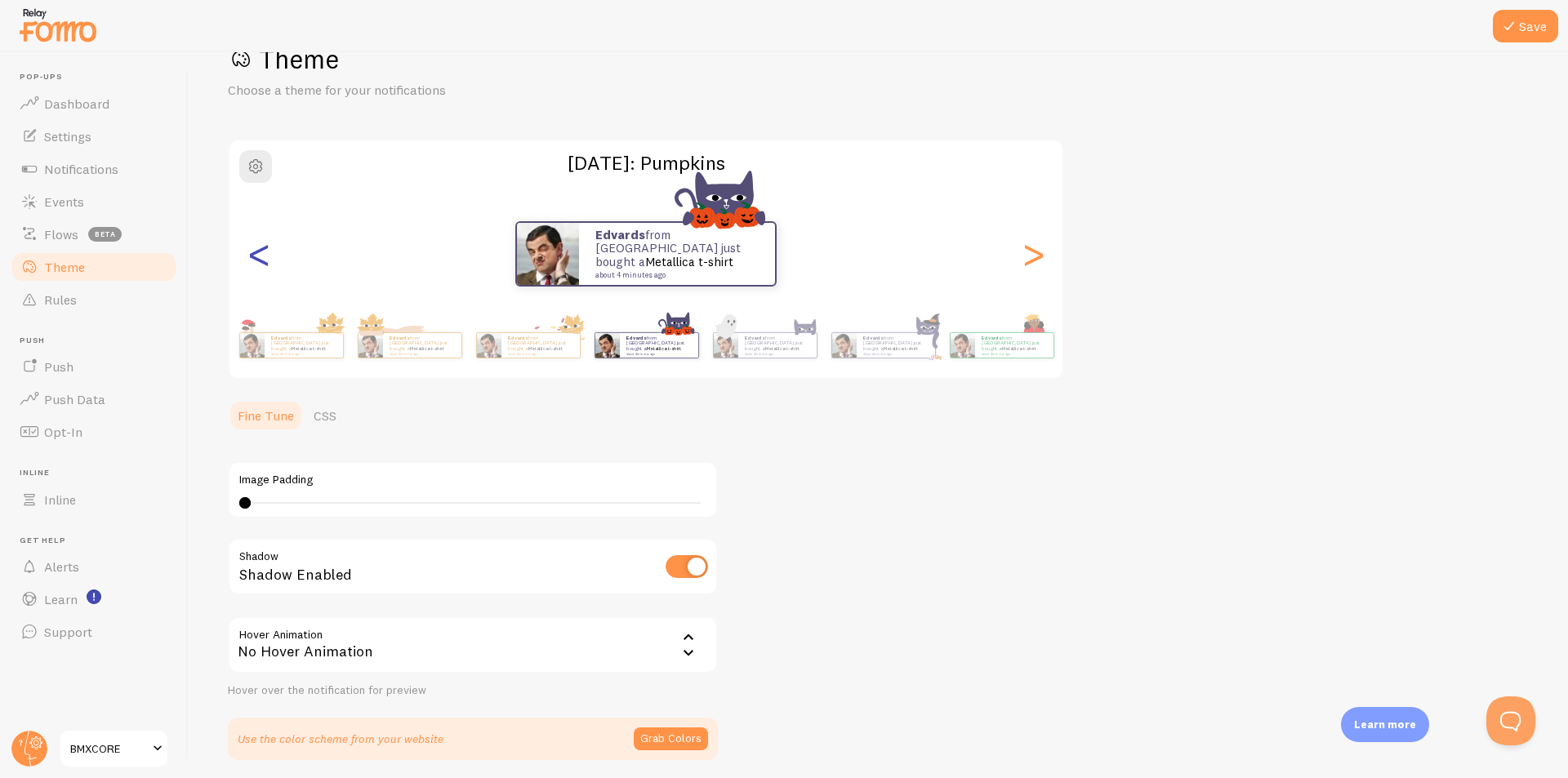
click at [259, 253] on div "<" at bounding box center [259, 253] width 19 height 118
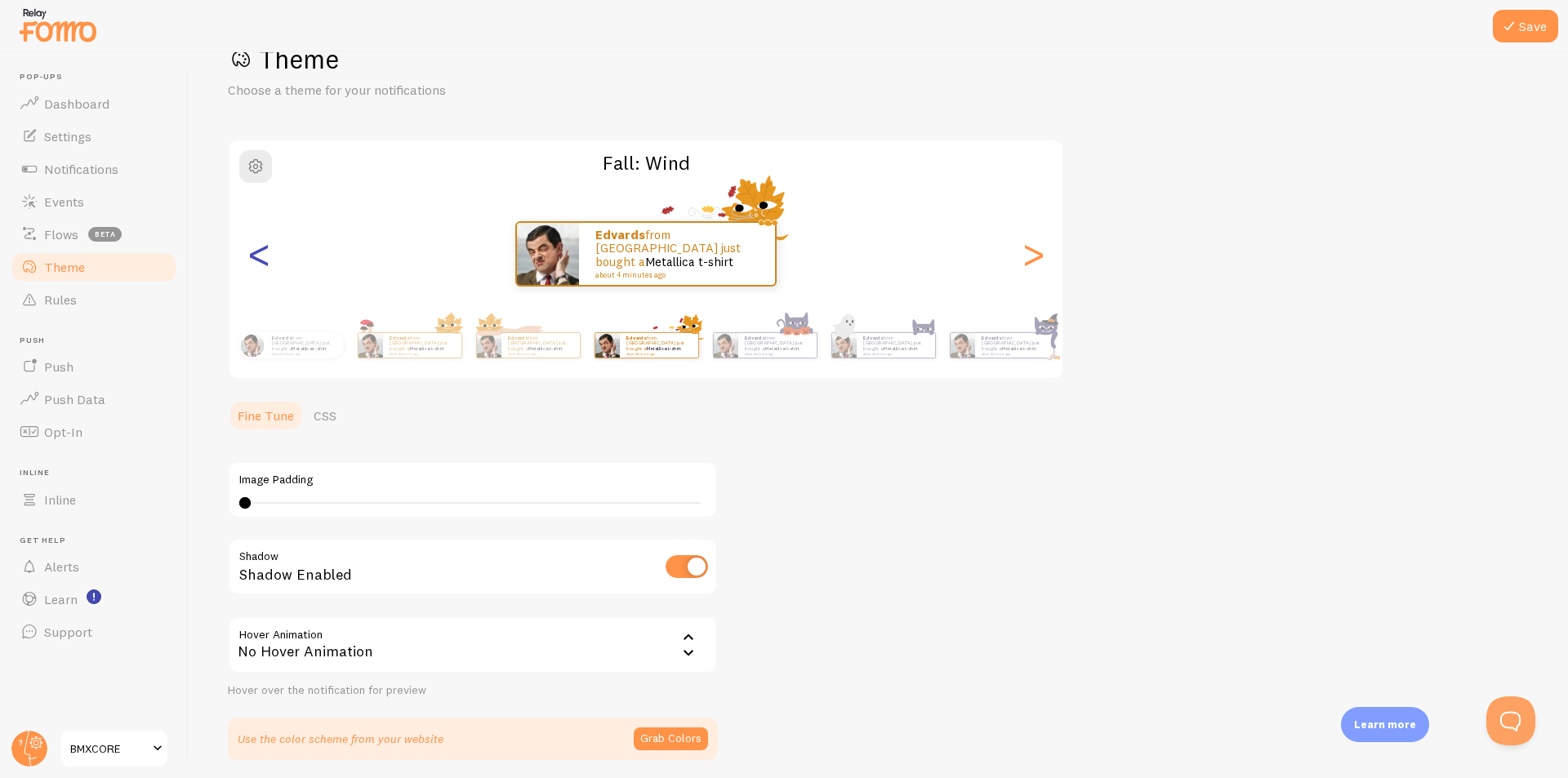
click at [259, 253] on div "<" at bounding box center [259, 253] width 19 height 118
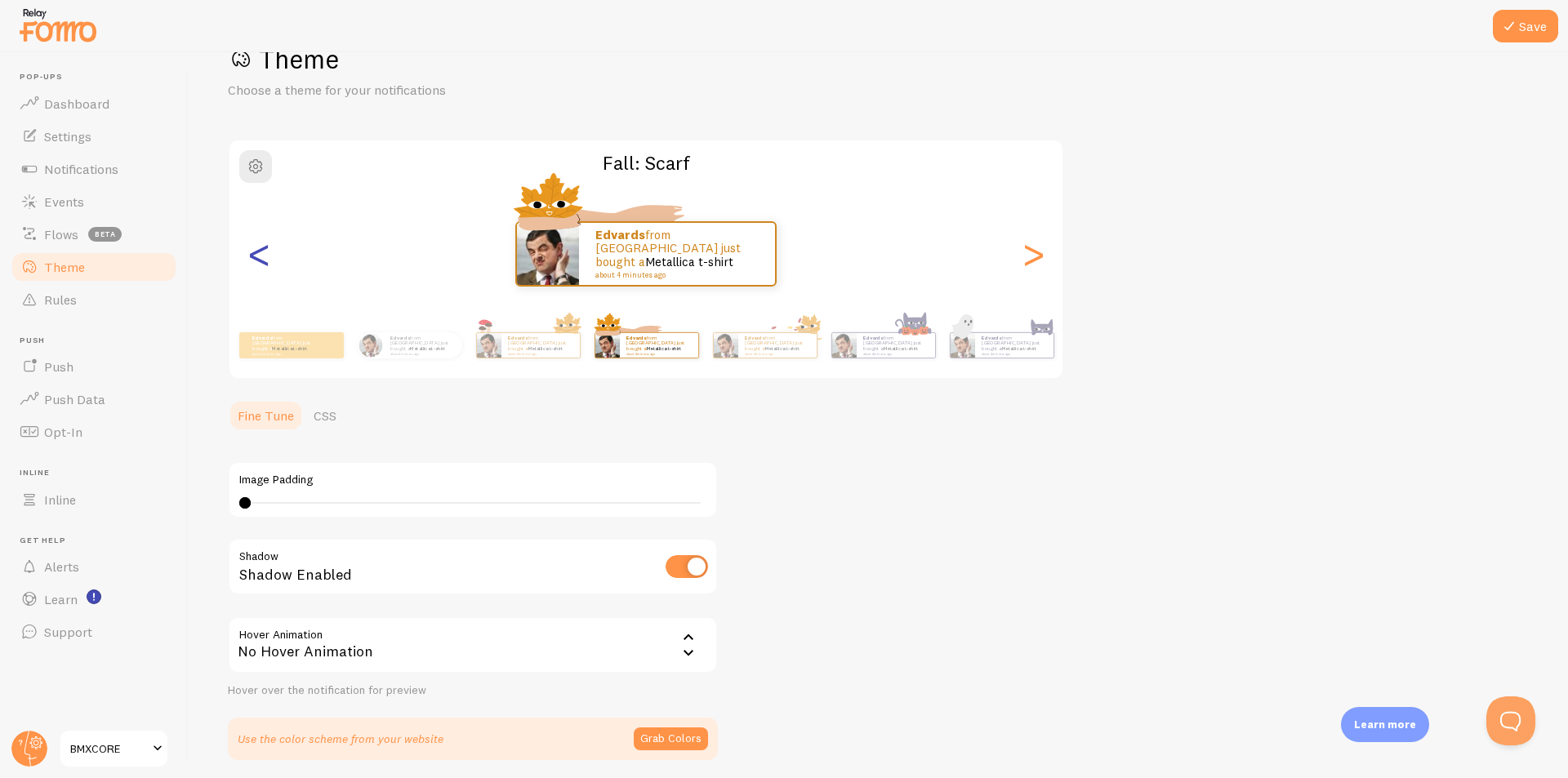
click at [259, 253] on div "<" at bounding box center [259, 253] width 19 height 118
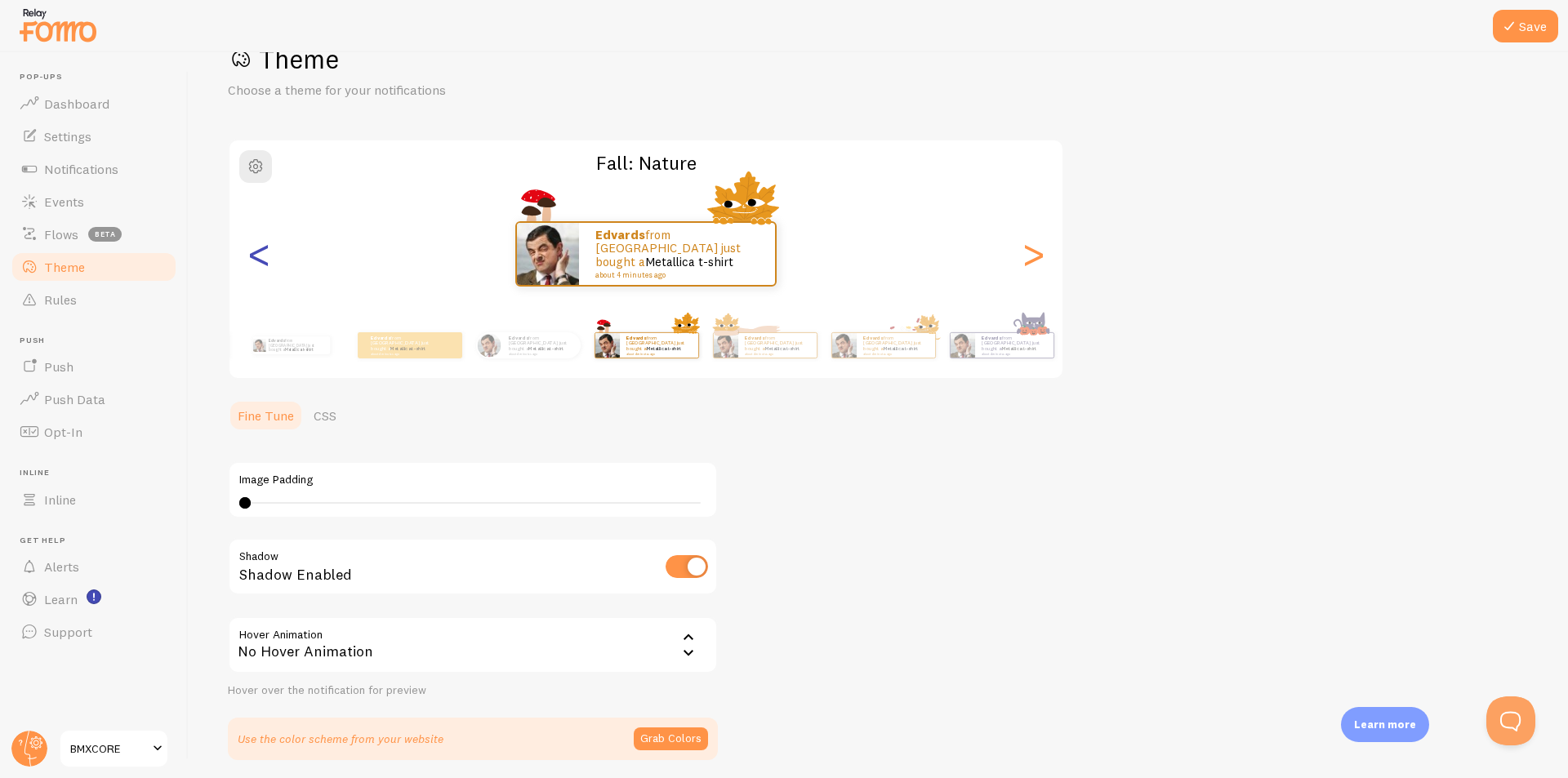
click at [262, 253] on div "<" at bounding box center [259, 253] width 19 height 118
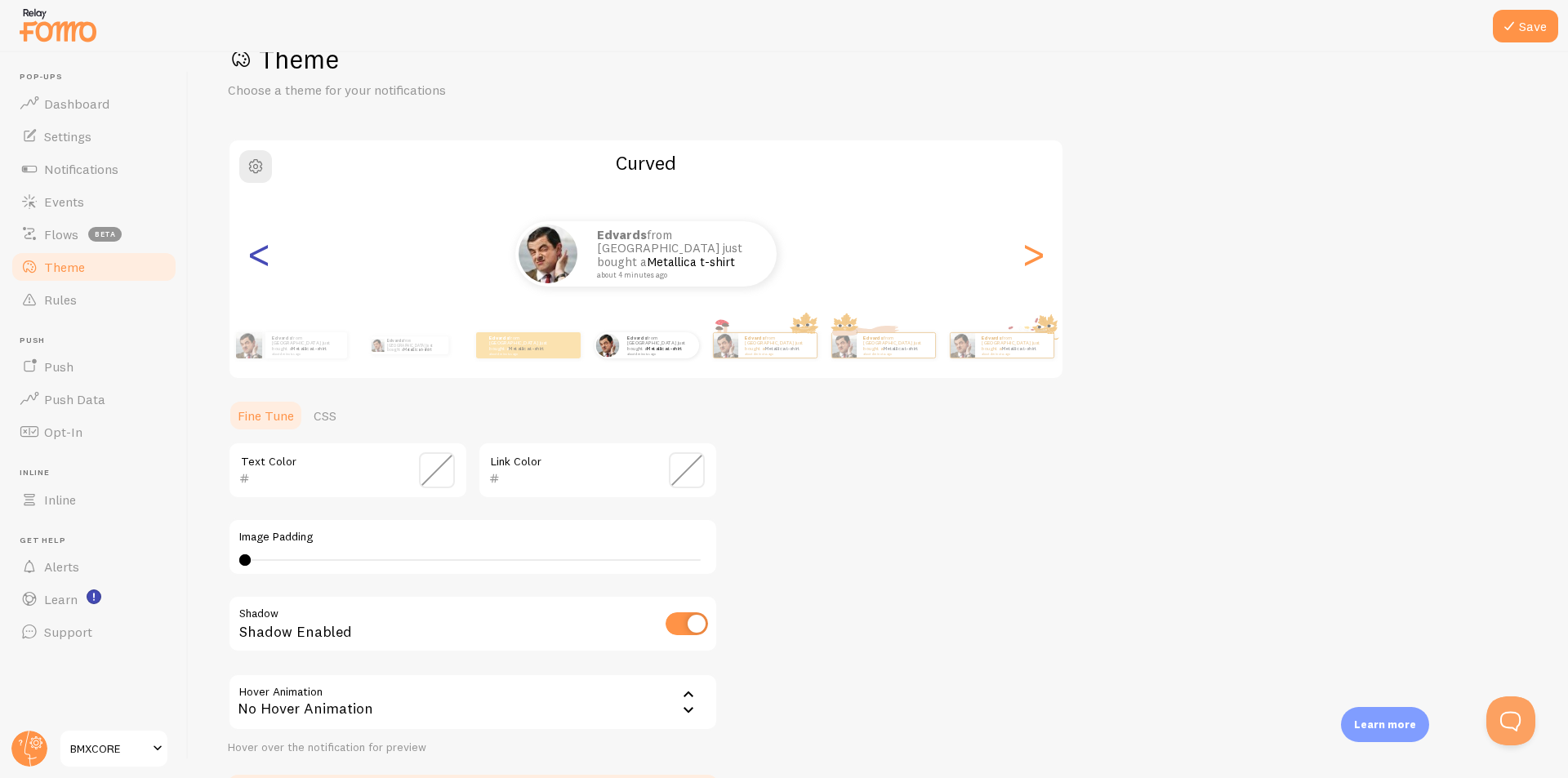
click at [262, 253] on div "<" at bounding box center [259, 253] width 19 height 118
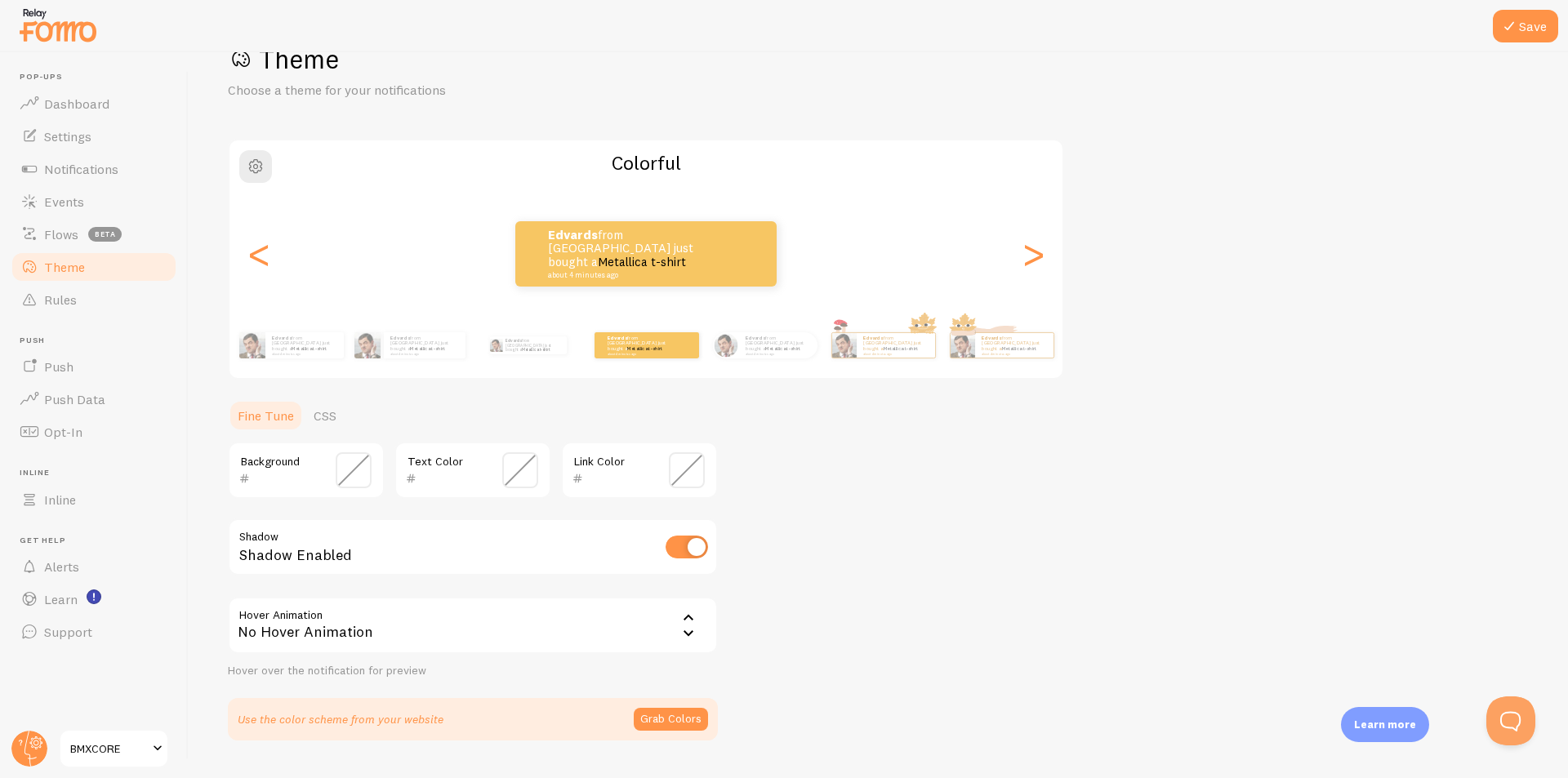
click at [351, 469] on span at bounding box center [353, 470] width 36 height 36
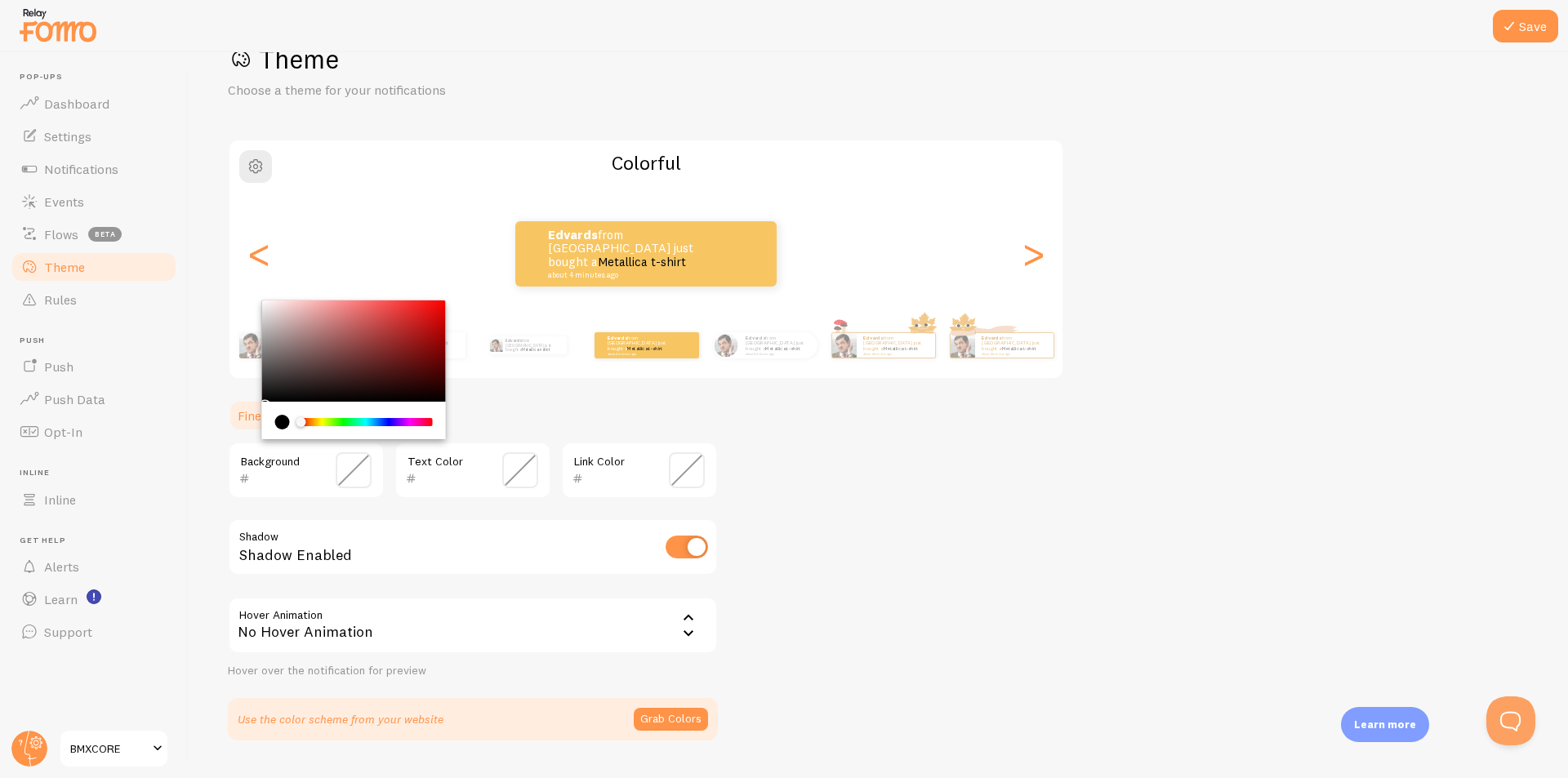
click at [353, 474] on span at bounding box center [353, 470] width 36 height 36
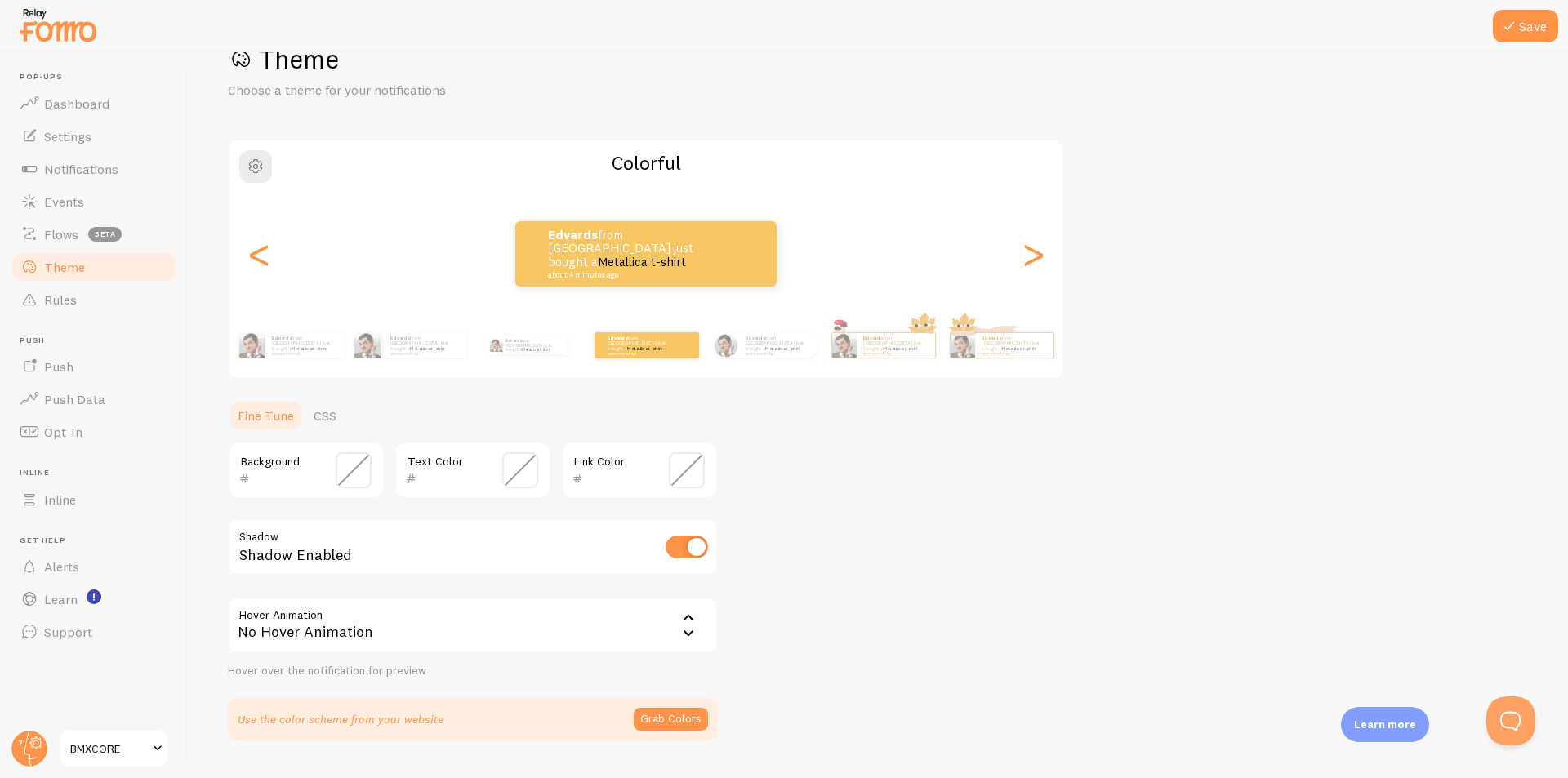
click at [355, 474] on span at bounding box center [353, 470] width 36 height 36
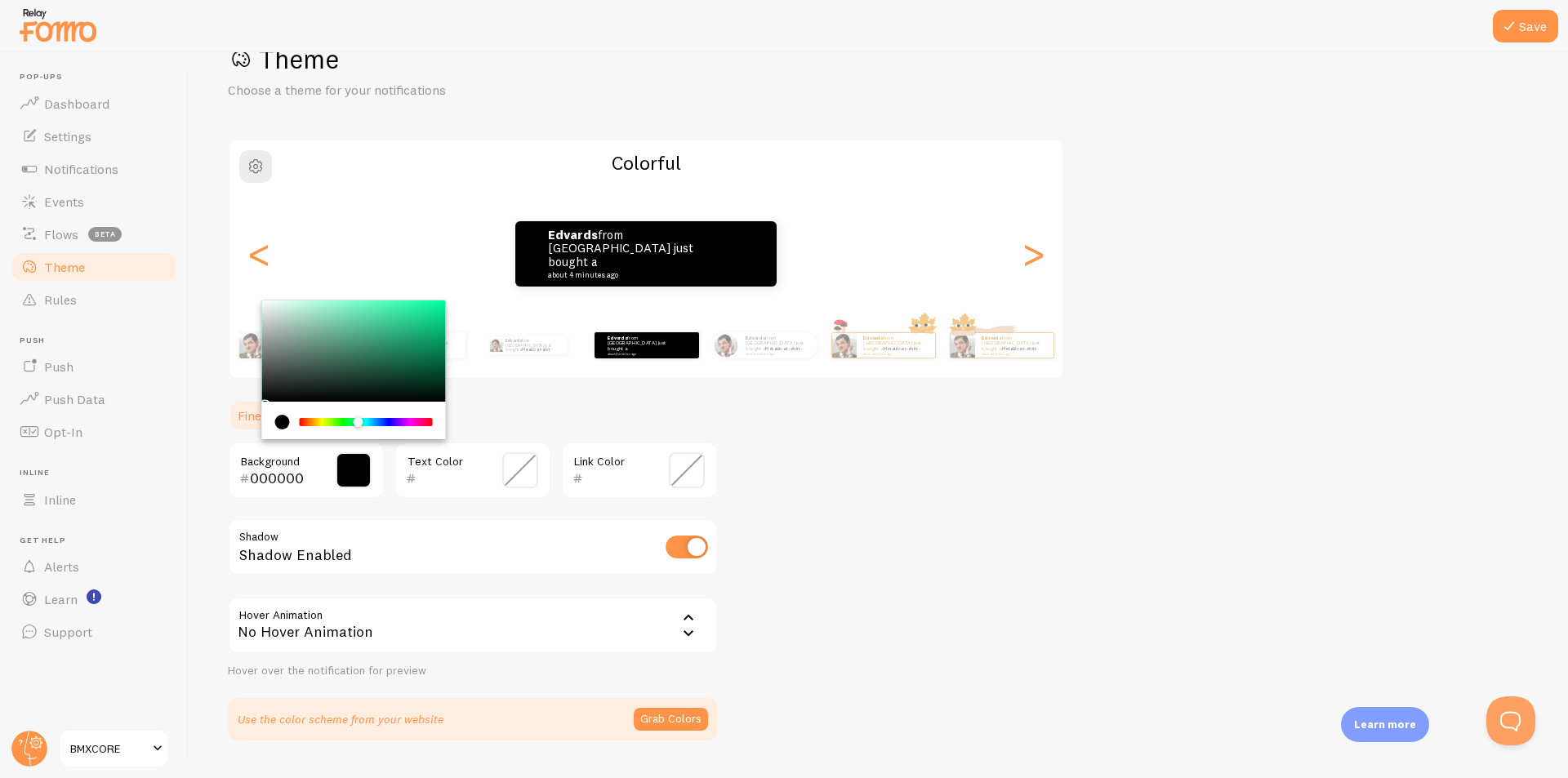
drag, startPoint x: 311, startPoint y: 424, endPoint x: 369, endPoint y: 394, distance: 65.3
click at [362, 421] on div "Chrome color picker" at bounding box center [357, 421] width 10 height 10
click at [321, 388] on div "Chrome color picker" at bounding box center [354, 350] width 184 height 101
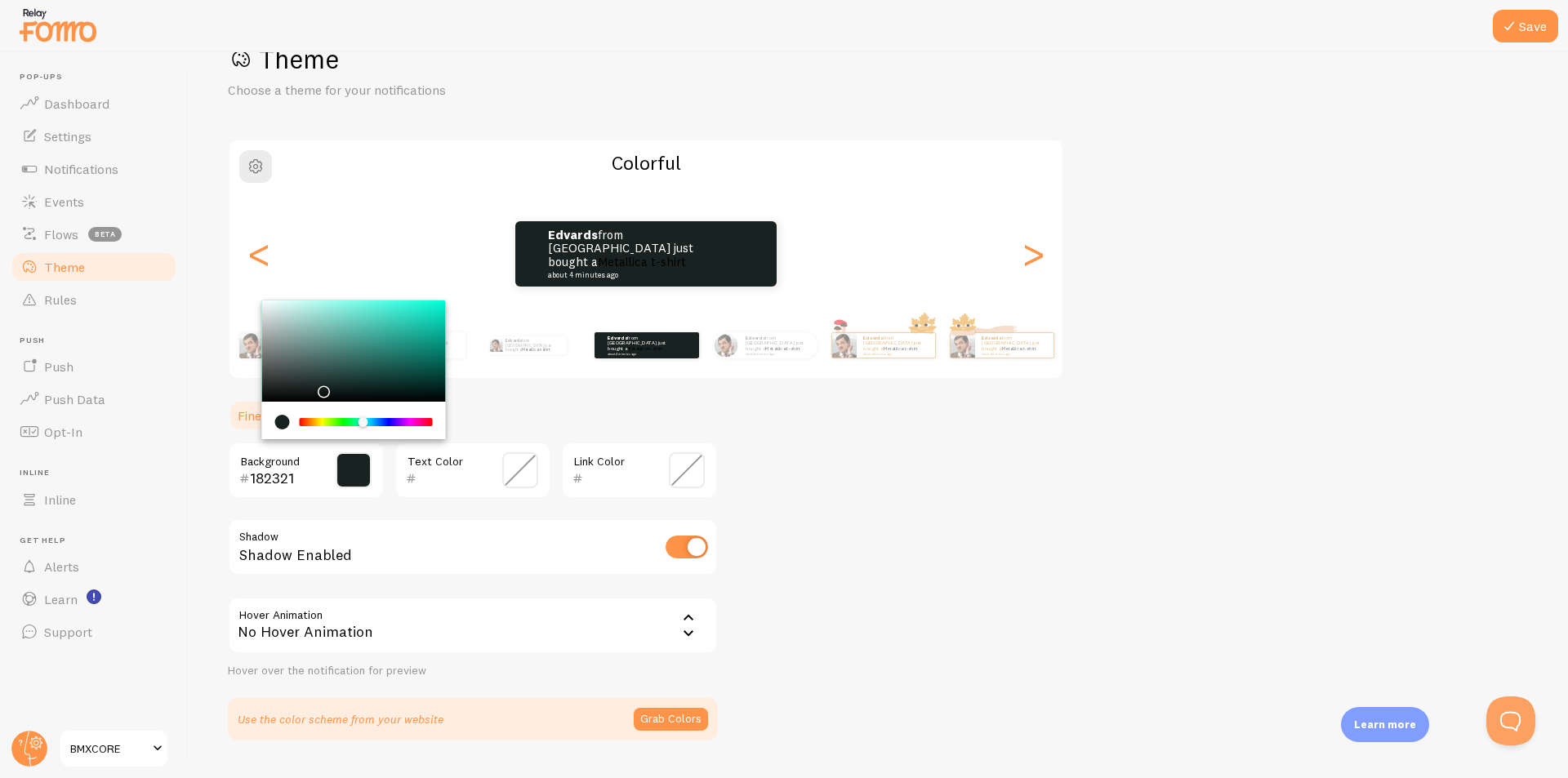
click at [290, 426] on div "Chrome color picker" at bounding box center [288, 422] width 25 height 15
click at [283, 425] on div "current color is #182321" at bounding box center [282, 422] width 15 height 15
click at [283, 472] on input "182321" at bounding box center [282, 478] width 66 height 19
click at [283, 473] on input "182321" at bounding box center [282, 478] width 66 height 19
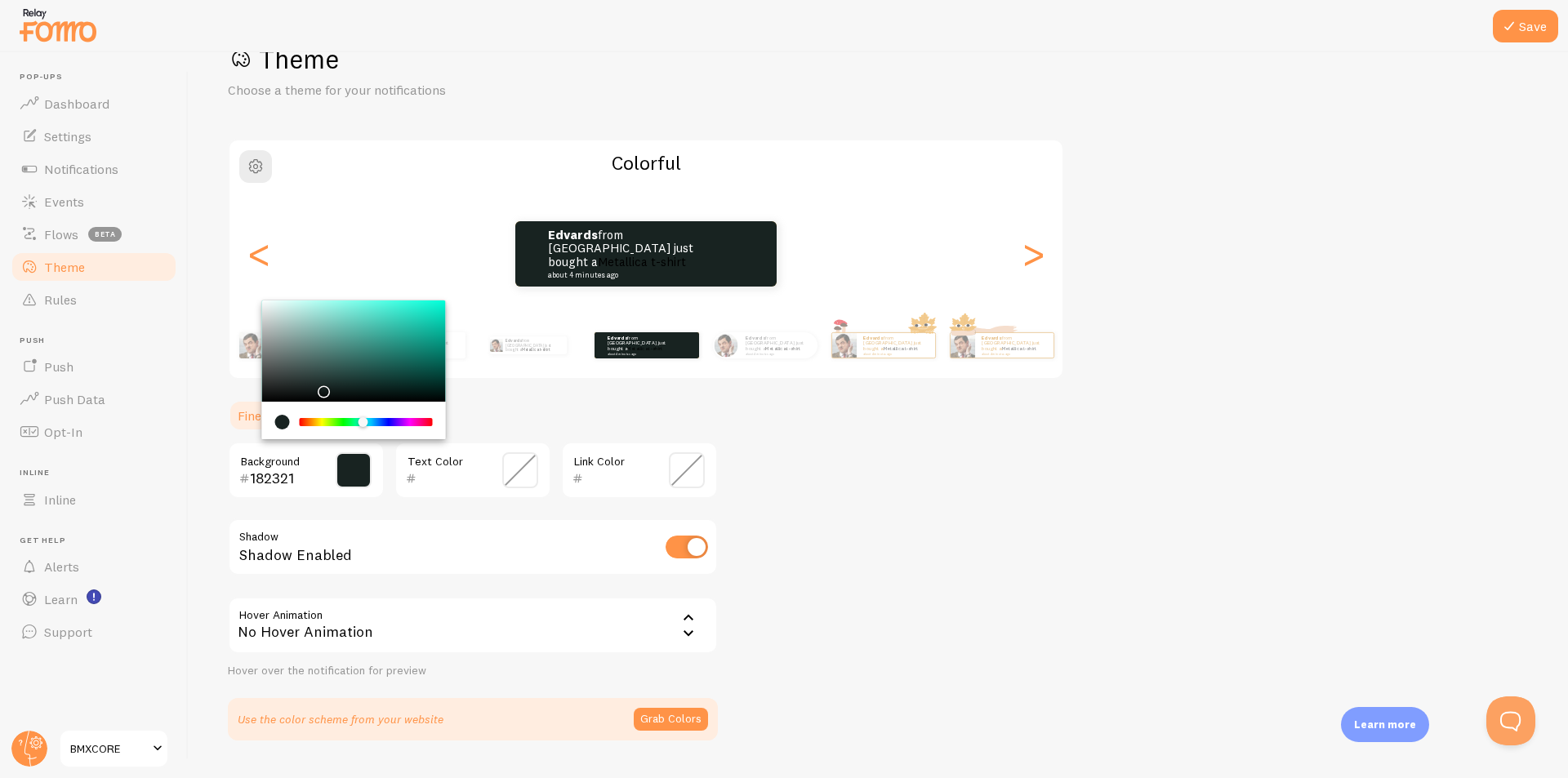
paste input "92BCEA"
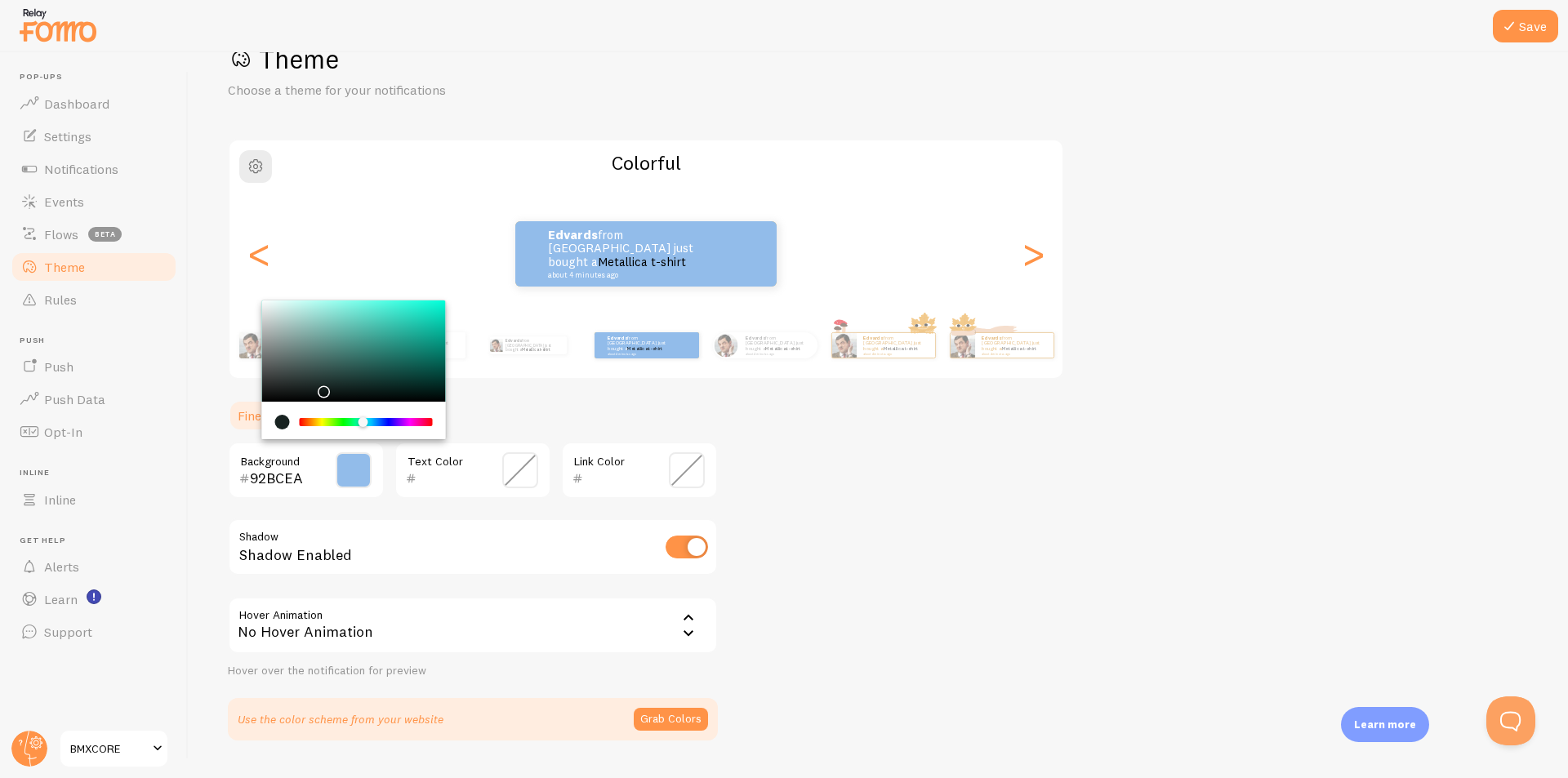
type input "92BCEA"
click at [375, 500] on div "92BCEA Background Text Color Link Color Shadow Shadow Enabled Hover Animation n…" at bounding box center [472, 559] width 490 height 236
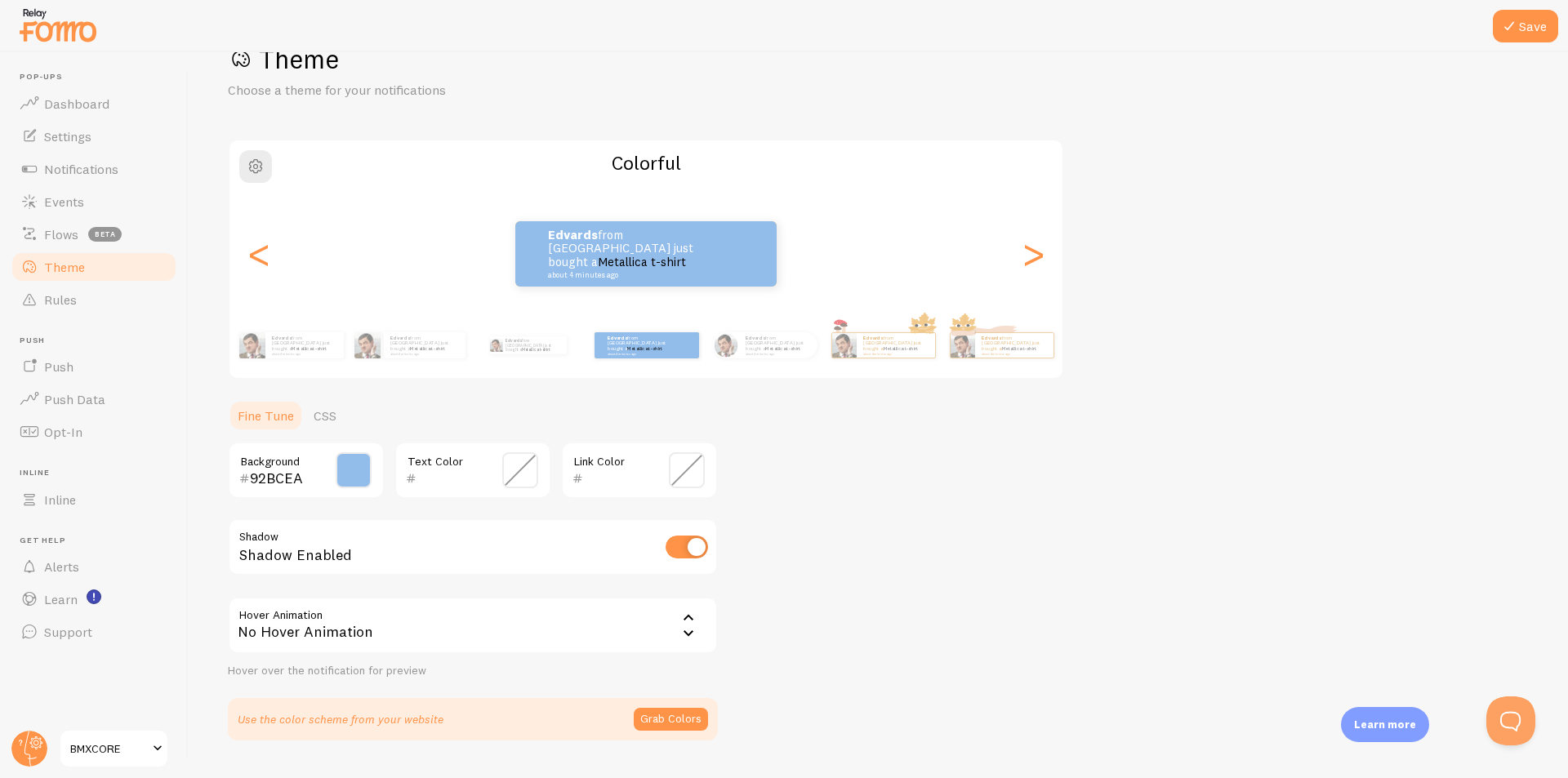
click at [218, 436] on div "Save Theme Choose a theme for your notifications Colorful Edvards from Latvia j…" at bounding box center [878, 415] width 1379 height 726
click at [535, 468] on span at bounding box center [520, 470] width 36 height 36
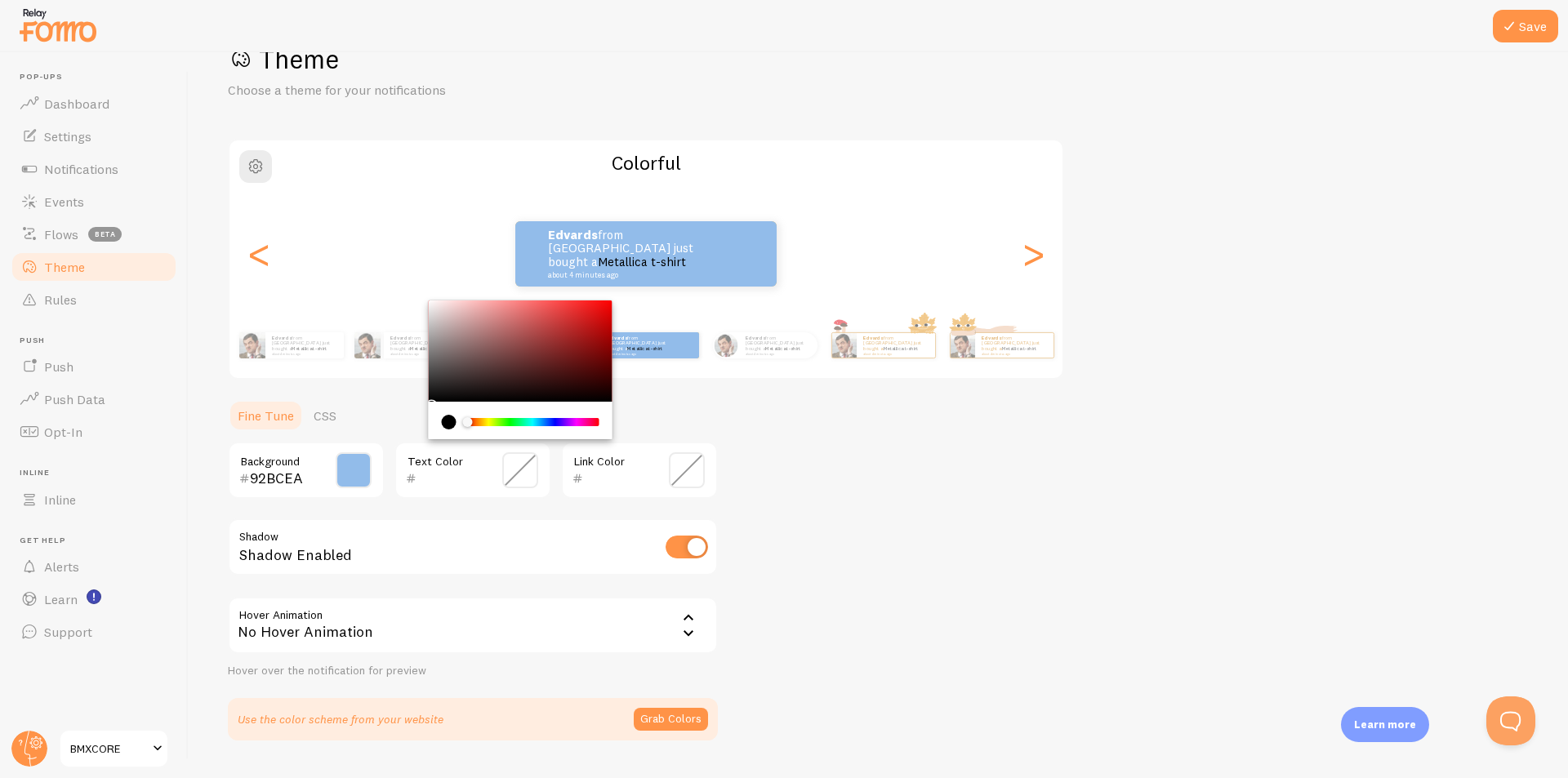
click at [452, 462] on div "Text Color" at bounding box center [472, 470] width 157 height 58
click at [441, 475] on input "text" at bounding box center [449, 478] width 66 height 19
paste input "171A21"
type input "171A21"
click at [835, 520] on div "Theme Choose a theme for your notifications Colorful Edvards from Latvia just b…" at bounding box center [877, 391] width 1301 height 698
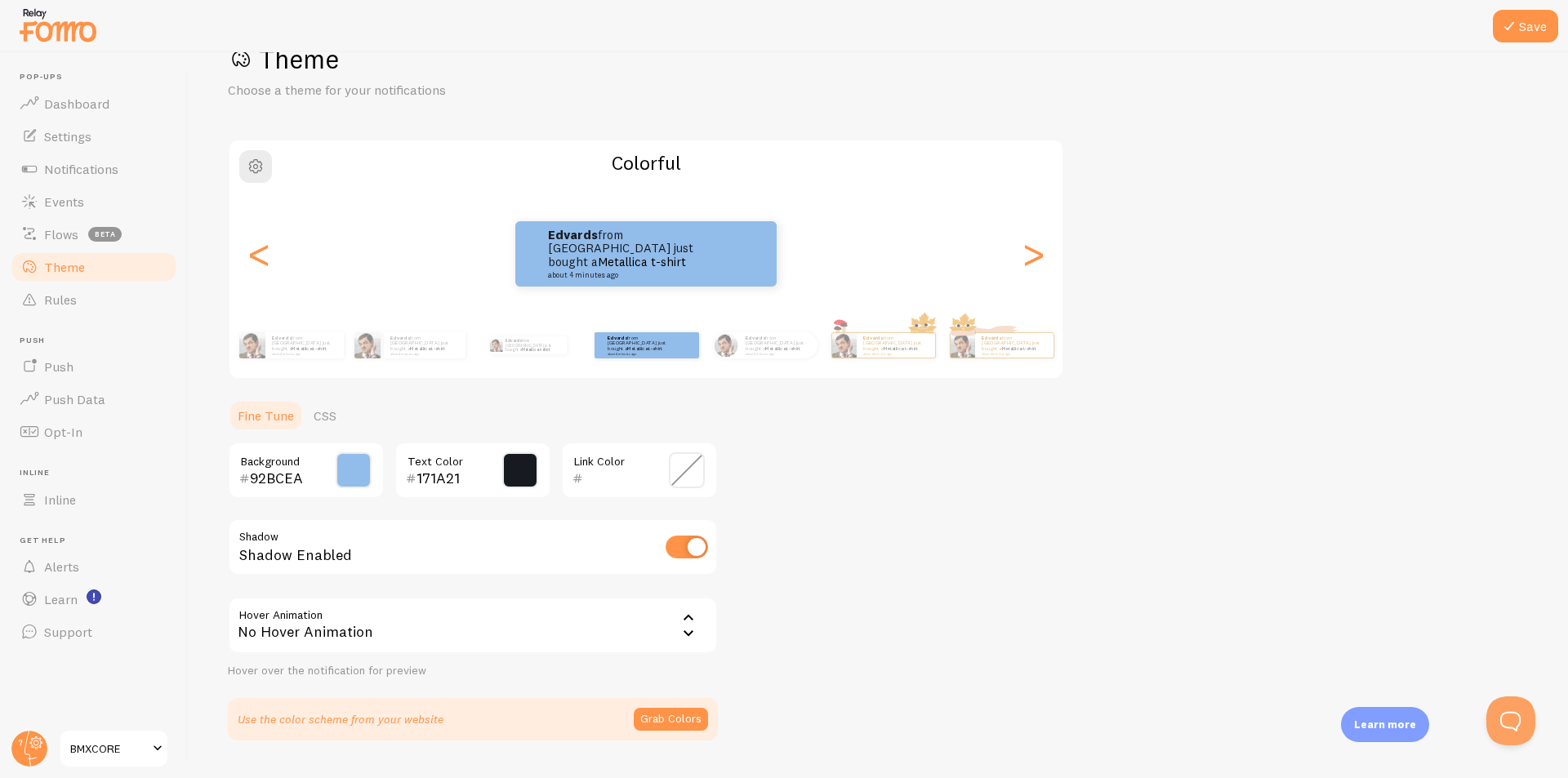
scroll to position [89, 0]
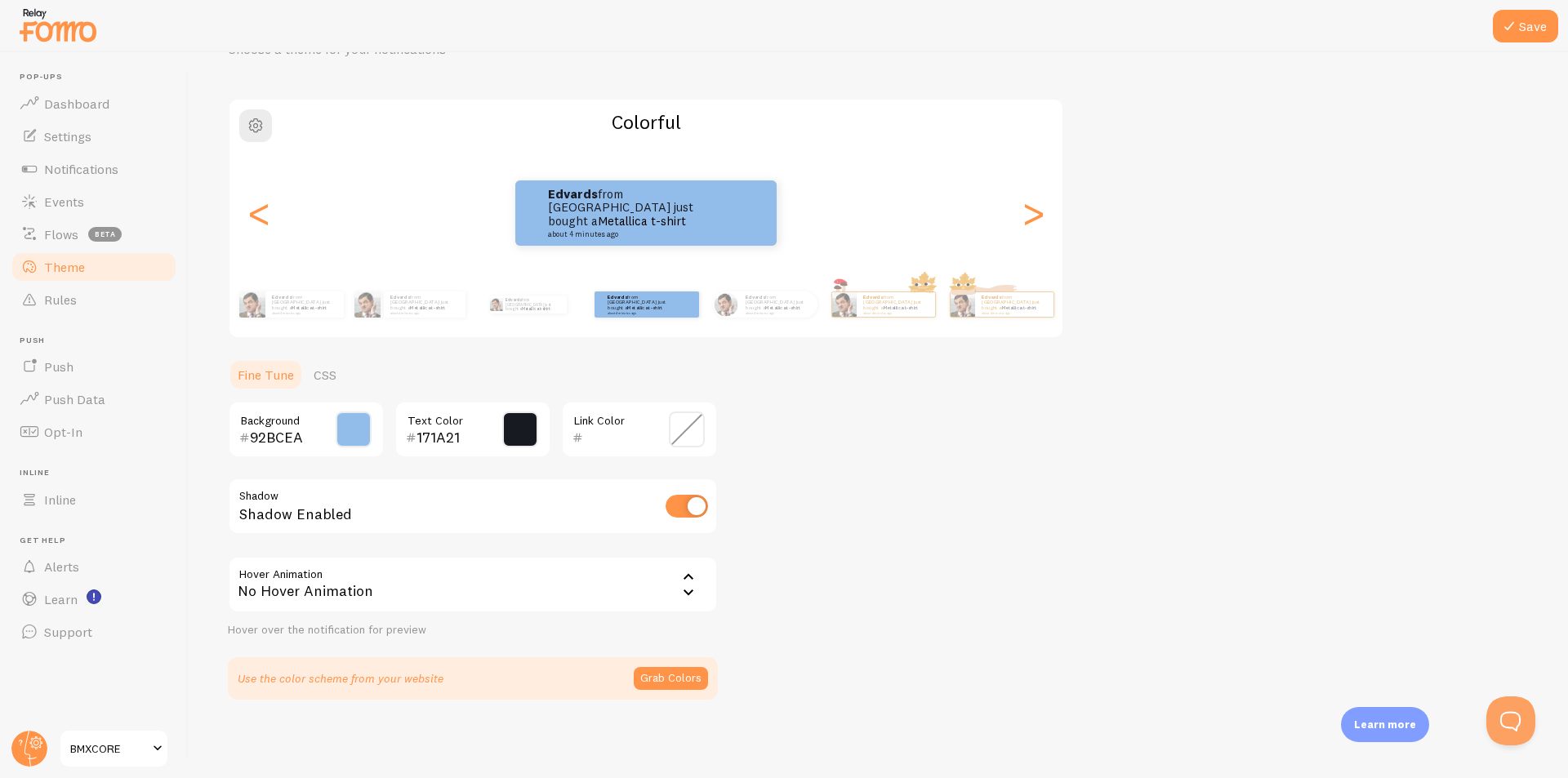
click at [689, 504] on input "checkbox" at bounding box center [687, 506] width 42 height 23
checkbox input "false"
click at [1517, 28] on icon at bounding box center [1509, 26] width 19 height 19
